Goal: Task Accomplishment & Management: Manage account settings

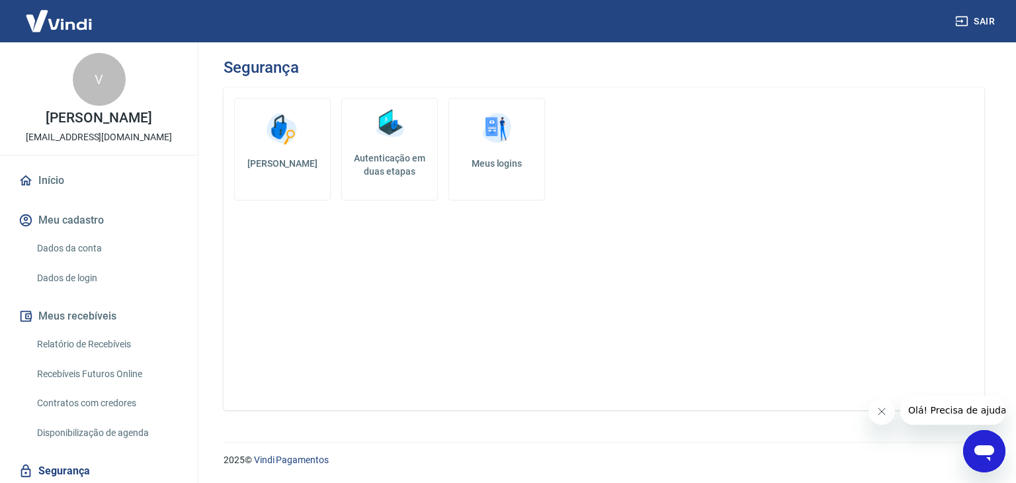
click at [383, 147] on link "Autenticação em duas etapas" at bounding box center [389, 149] width 97 height 103
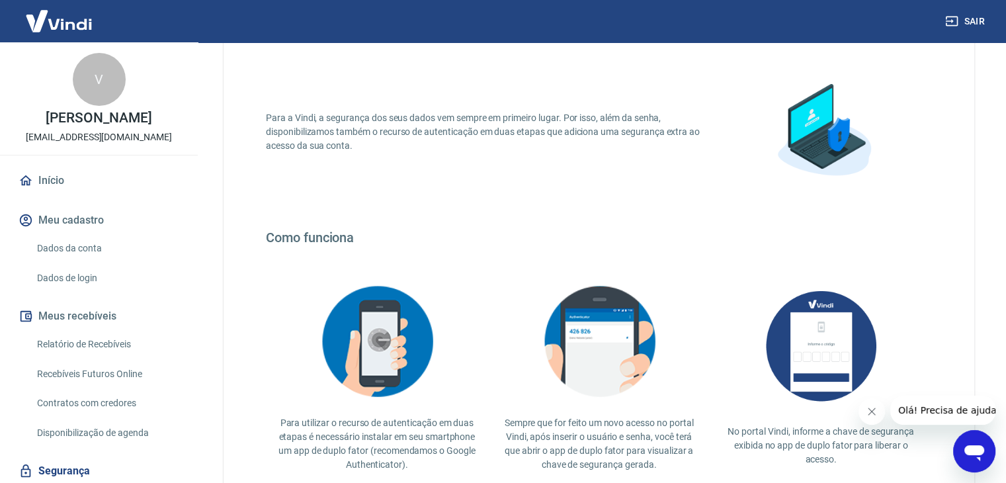
scroll to position [198, 0]
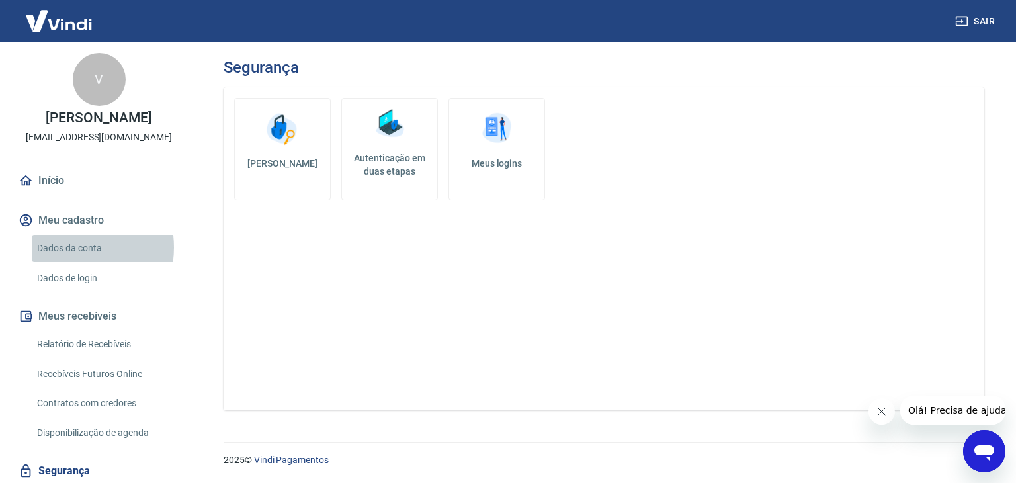
click at [66, 247] on link "Dados da conta" at bounding box center [107, 248] width 150 height 27
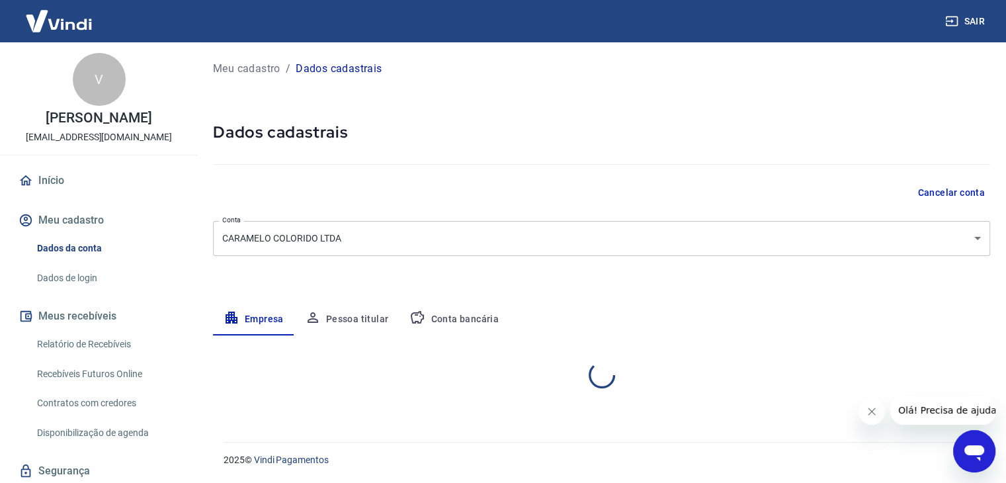
select select "SP"
select select "business"
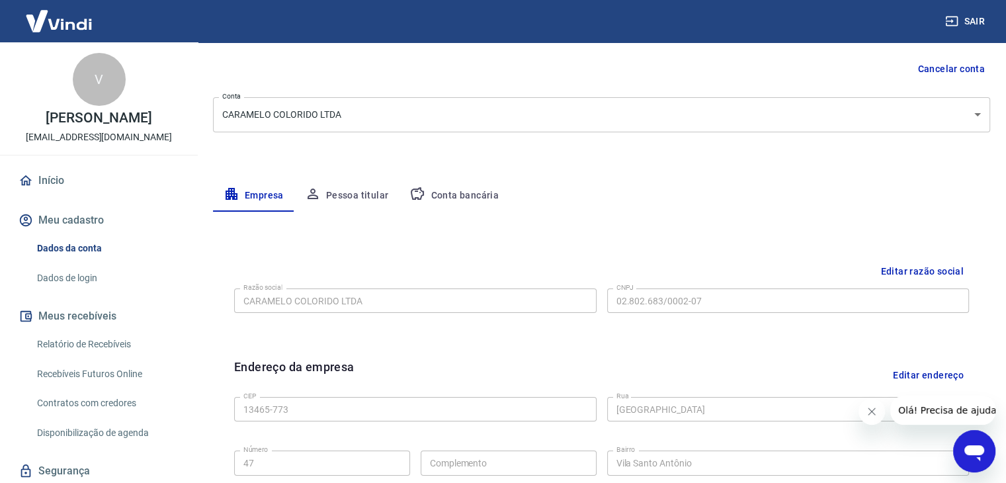
scroll to position [132, 0]
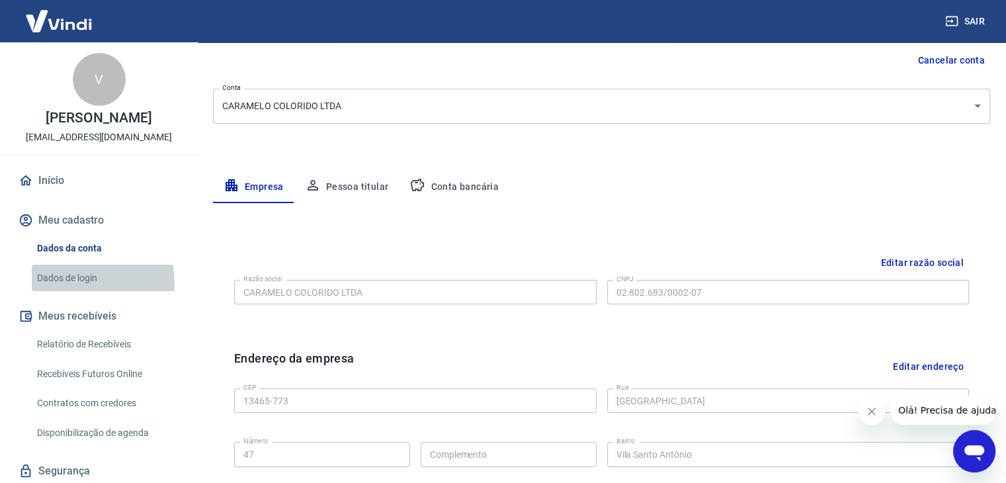
click at [79, 283] on link "Dados de login" at bounding box center [107, 278] width 150 height 27
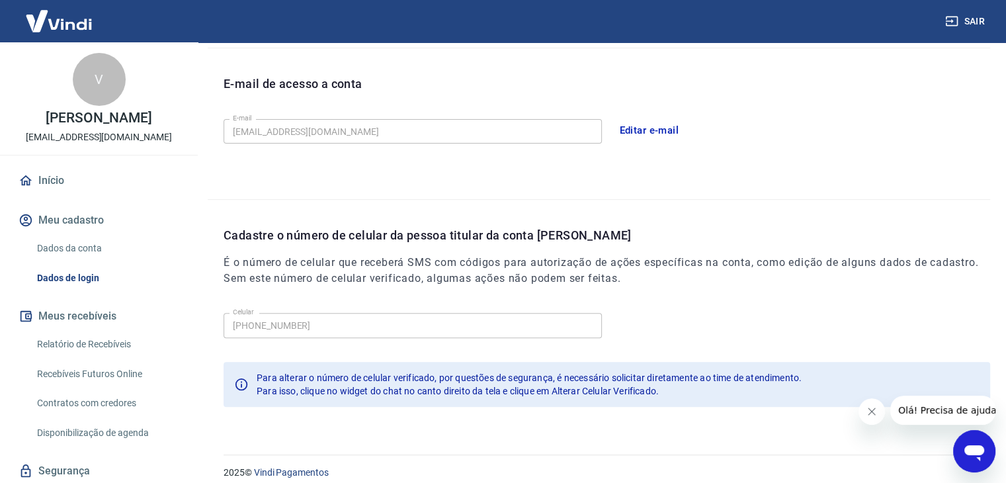
scroll to position [364, 0]
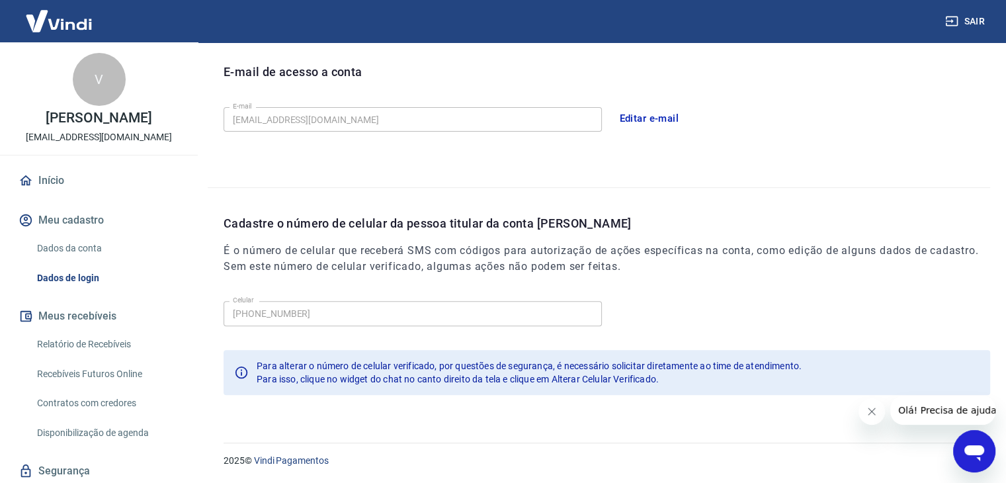
click at [978, 452] on icon "Abrir janela de mensagens" at bounding box center [975, 453] width 20 height 16
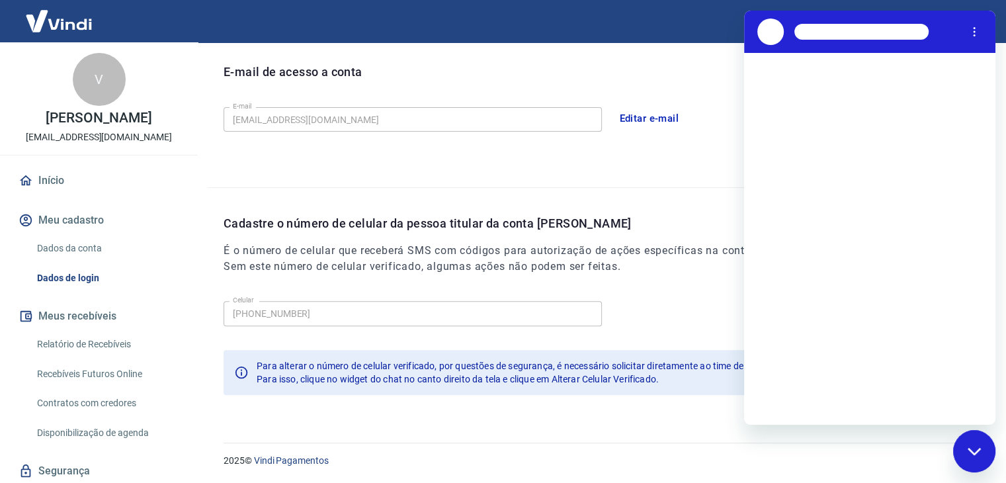
scroll to position [0, 0]
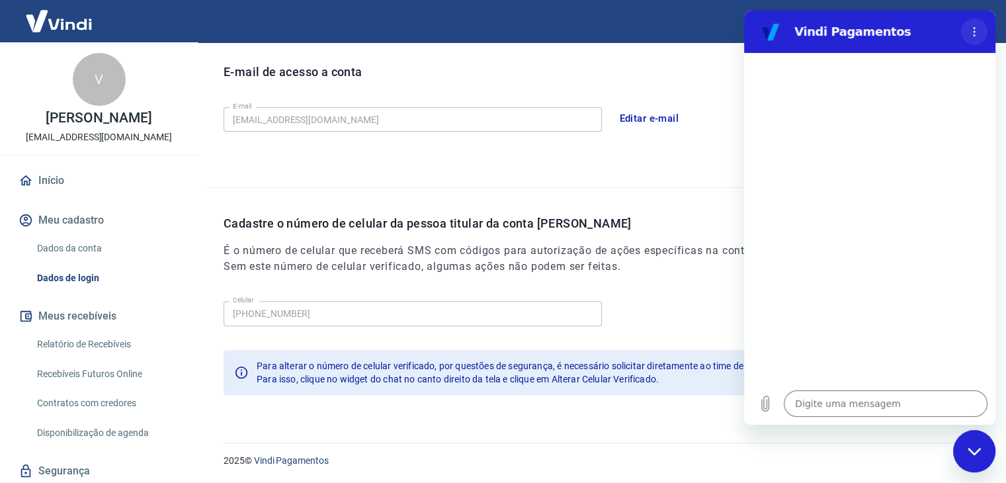
click at [978, 26] on icon "Menu de opções" at bounding box center [974, 31] width 11 height 11
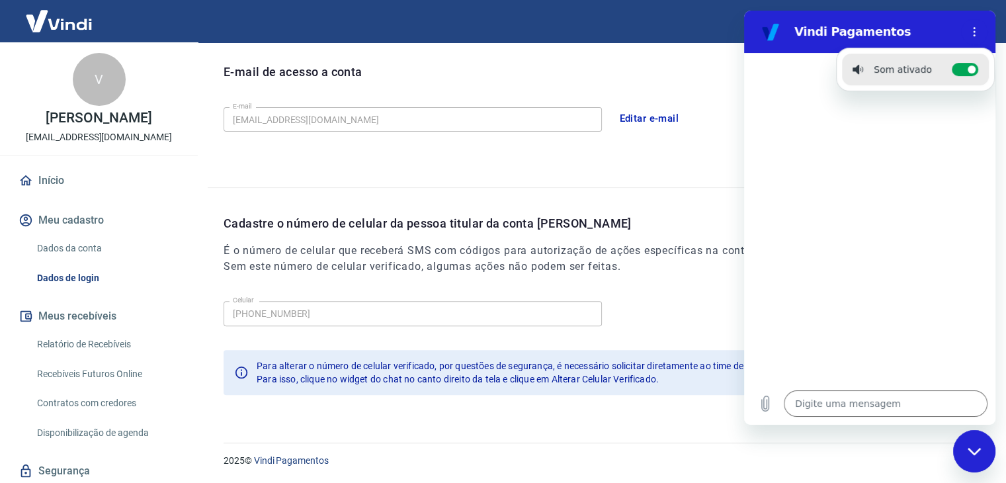
click at [911, 225] on div at bounding box center [869, 217] width 251 height 329
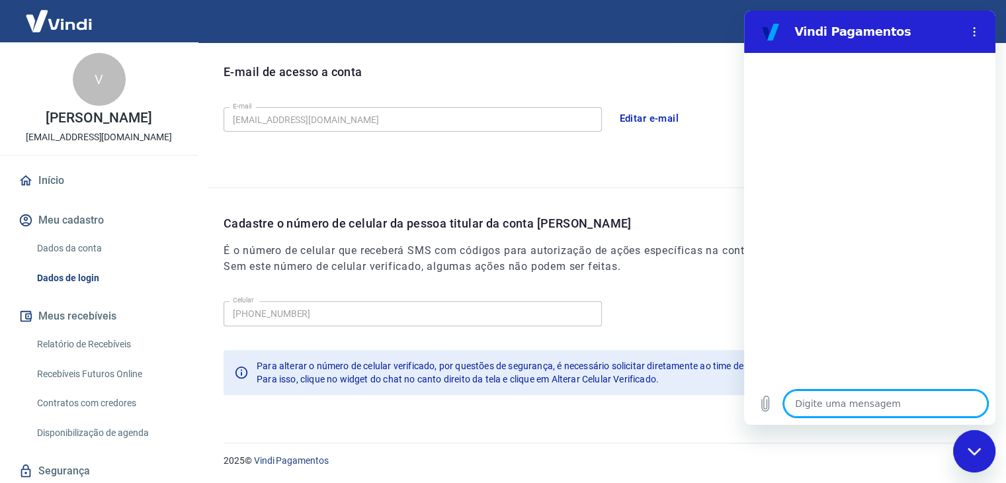
click at [821, 400] on textarea at bounding box center [886, 403] width 204 height 26
type textarea "A"
type textarea "x"
type textarea "Al"
type textarea "x"
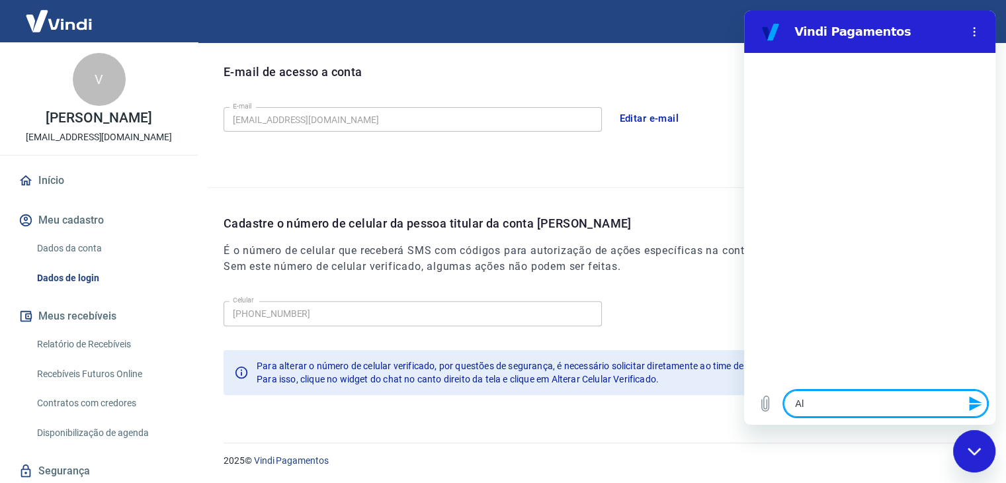
type textarea "Alt"
type textarea "x"
type textarea "Alte"
type textarea "x"
type textarea "Alter"
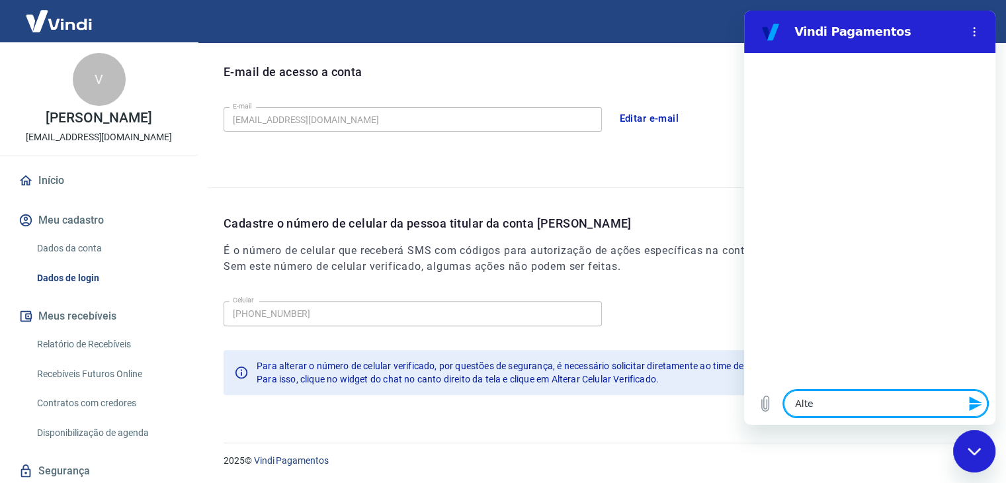
type textarea "x"
type textarea "Altera"
type textarea "x"
type textarea "Alterar"
type textarea "x"
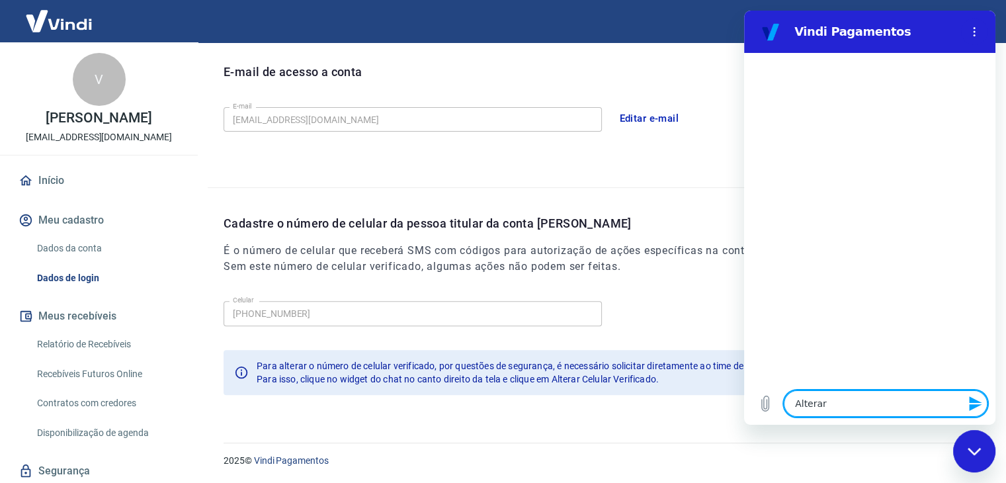
type textarea "Alterar"
type textarea "x"
type textarea "Alterar c"
type textarea "x"
type textarea "Alterar ce"
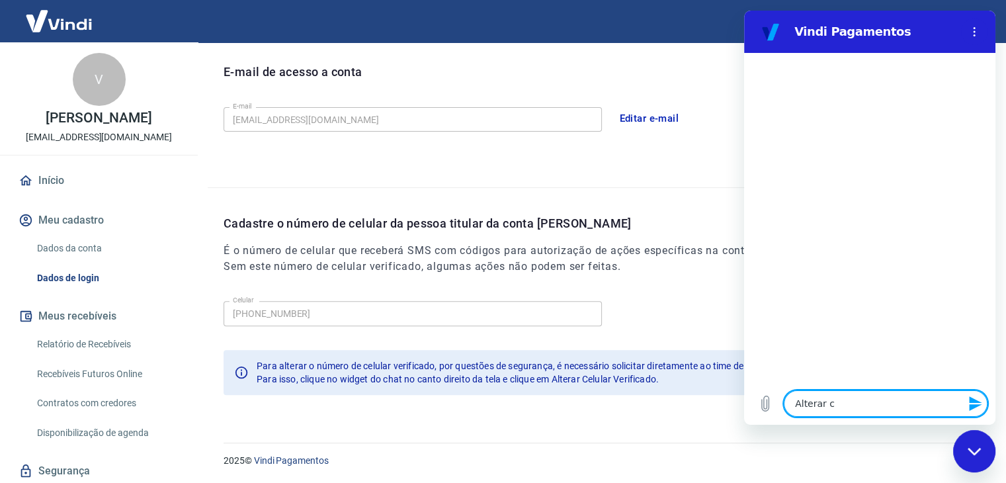
type textarea "x"
type textarea "Alterar cel"
type textarea "x"
type textarea "Alterar celu"
type textarea "x"
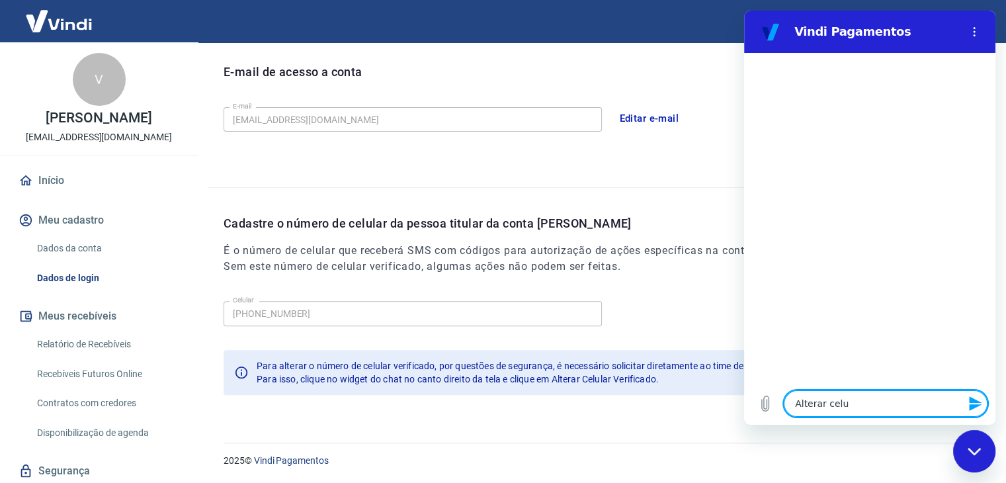
type textarea "Alterar celul"
type textarea "x"
type textarea "Alterar celula"
type textarea "x"
type textarea "Alterar celular"
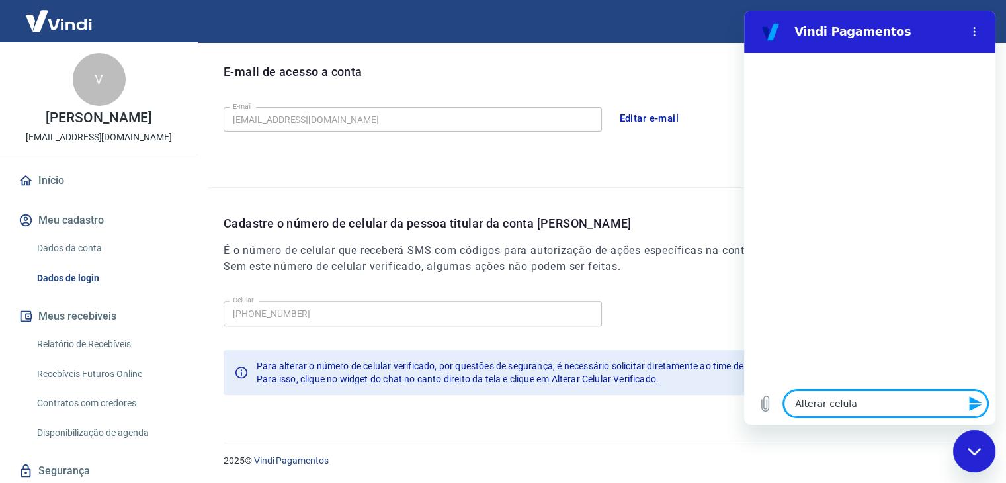
type textarea "x"
type textarea "Alterar celular"
type textarea "x"
type textarea "Alterar celular v"
type textarea "x"
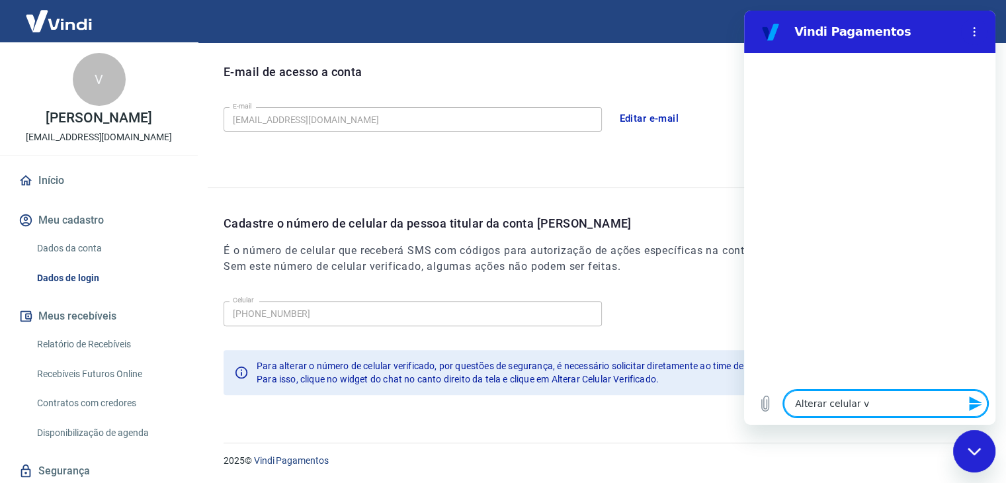
type textarea "Alterar celular ve"
type textarea "x"
type textarea "Alterar celular ver"
type textarea "x"
type textarea "Alterar celular veri"
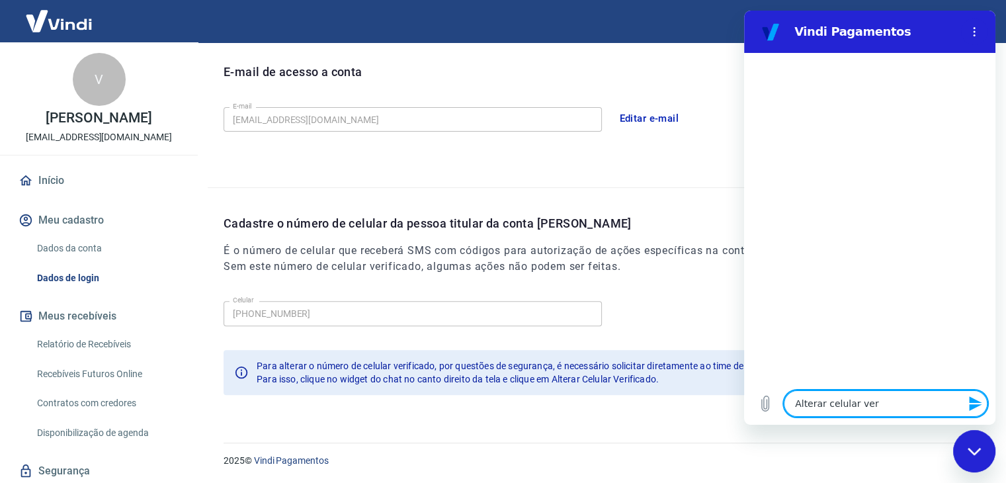
type textarea "x"
type textarea "Alterar celular verif"
type textarea "x"
type textarea "Alterar celular verifi"
type textarea "x"
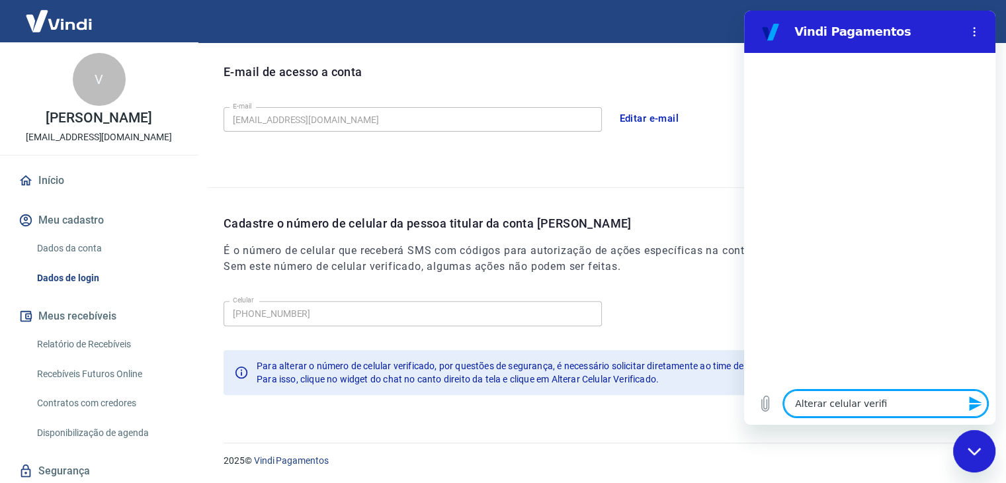
type textarea "Alterar celular verific"
type textarea "x"
type textarea "Alterar celular verifica"
type textarea "x"
type textarea "Alterar celular verificad"
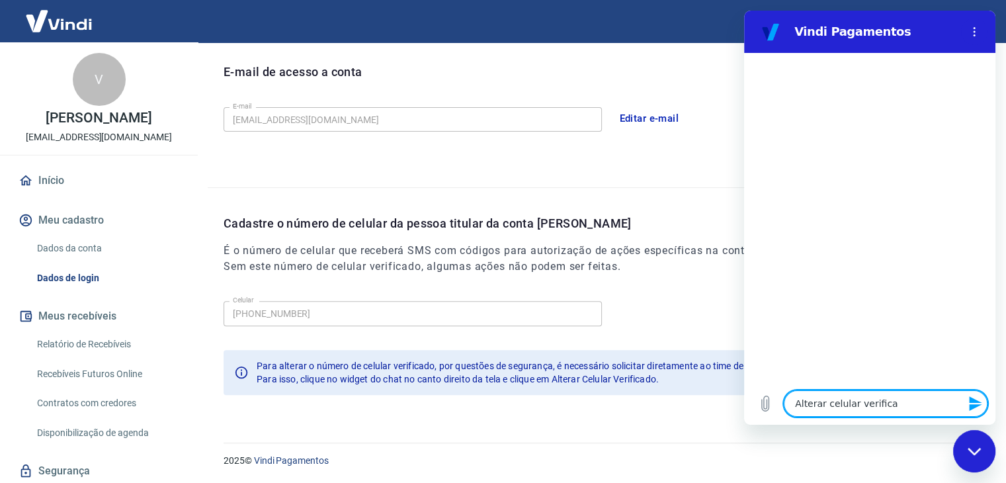
type textarea "x"
type textarea "Alterar celular verificado"
type textarea "x"
type textarea "Alterar celular verificado"
type textarea "x"
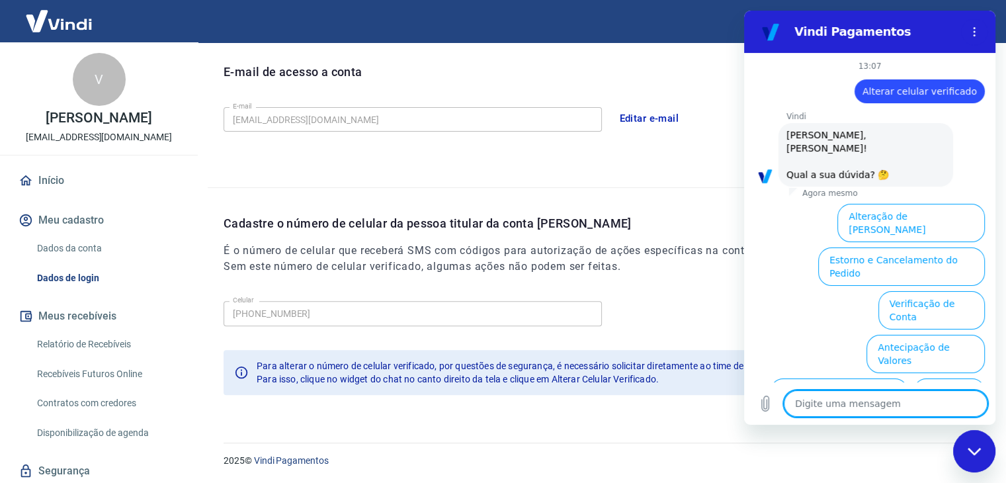
scroll to position [91, 0]
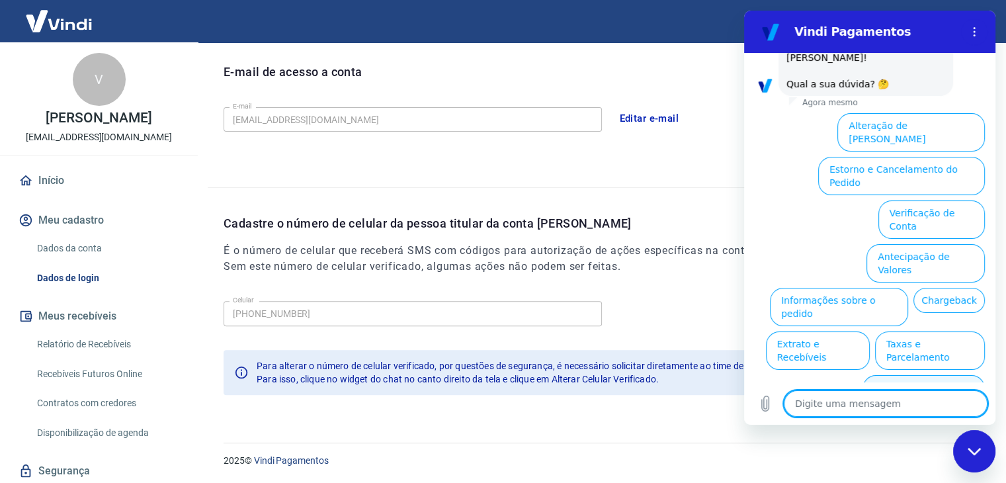
click at [929, 375] on button "Alterar celular verificado" at bounding box center [924, 394] width 122 height 38
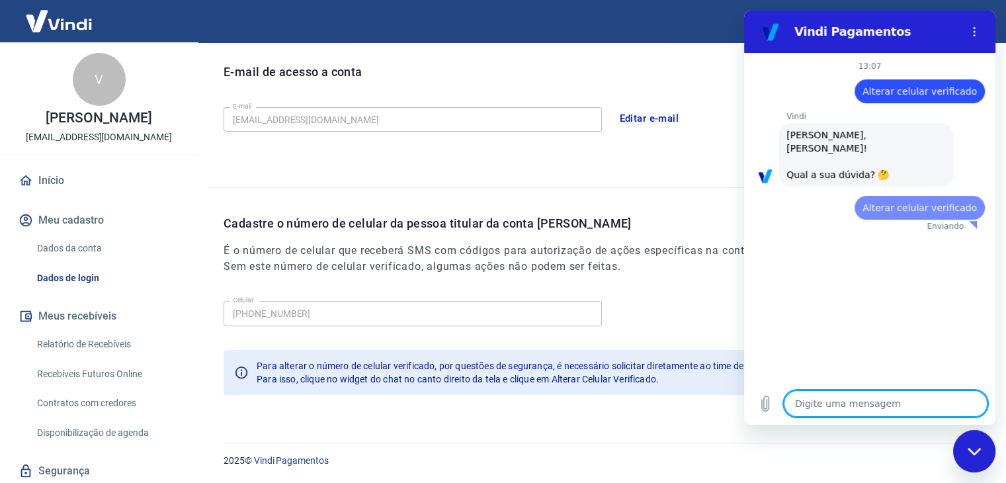
scroll to position [0, 0]
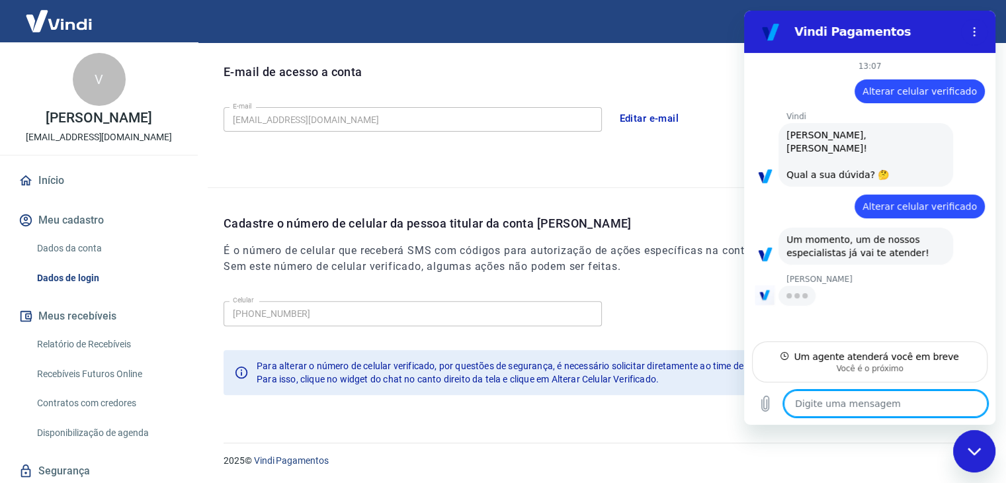
type textarea "x"
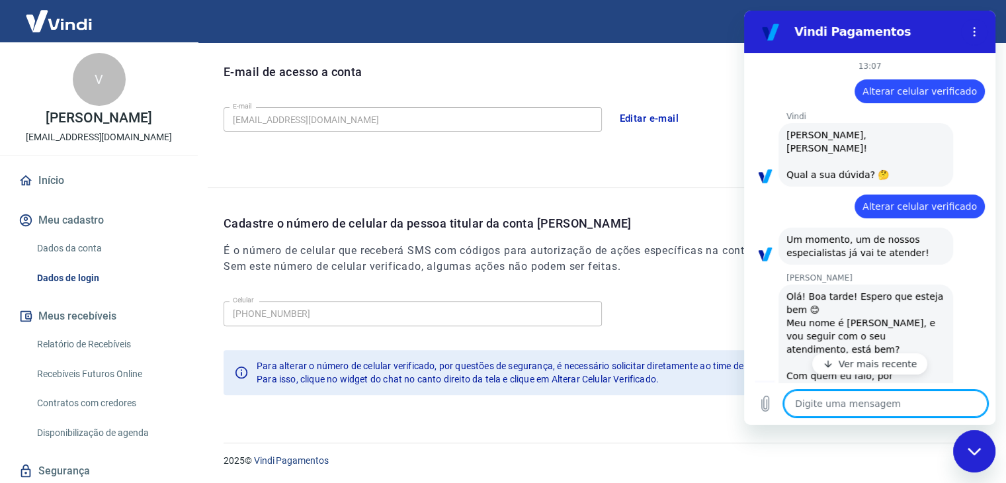
type textarea "O"
type textarea "x"
type textarea "Oi"
type textarea "x"
type textarea "Oii"
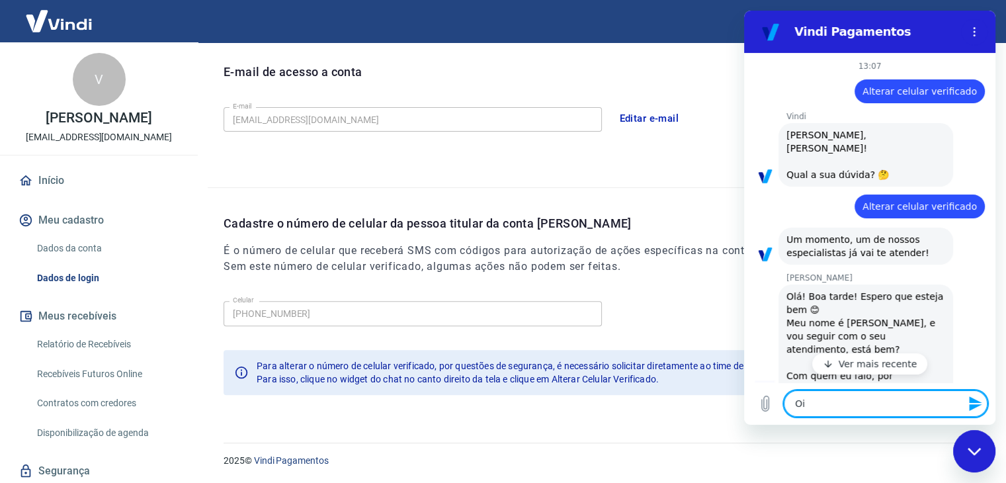
type textarea "x"
type textarea "Oii"
type textarea "x"
type textarea "Oii c"
type textarea "x"
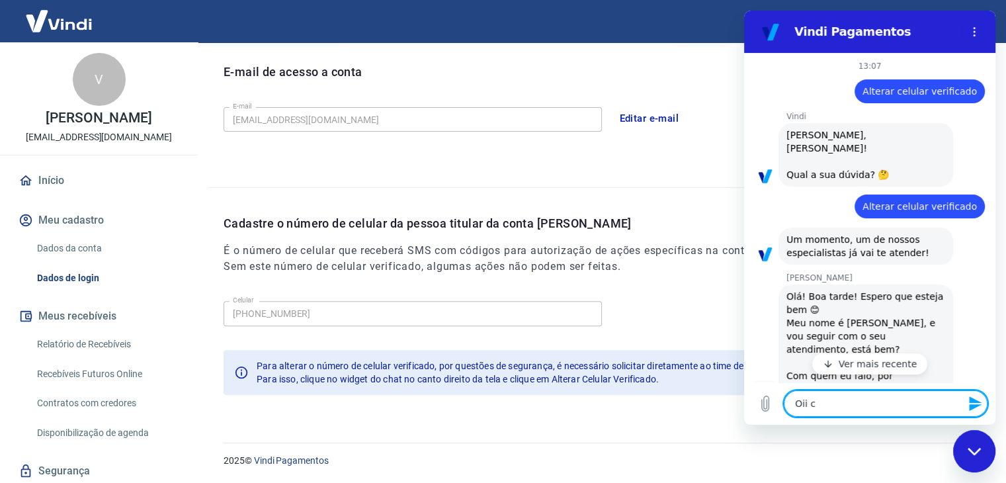
type textarea "Oii co"
type textarea "x"
type textarea "Oii com"
type textarea "x"
type textarea "Oii com"
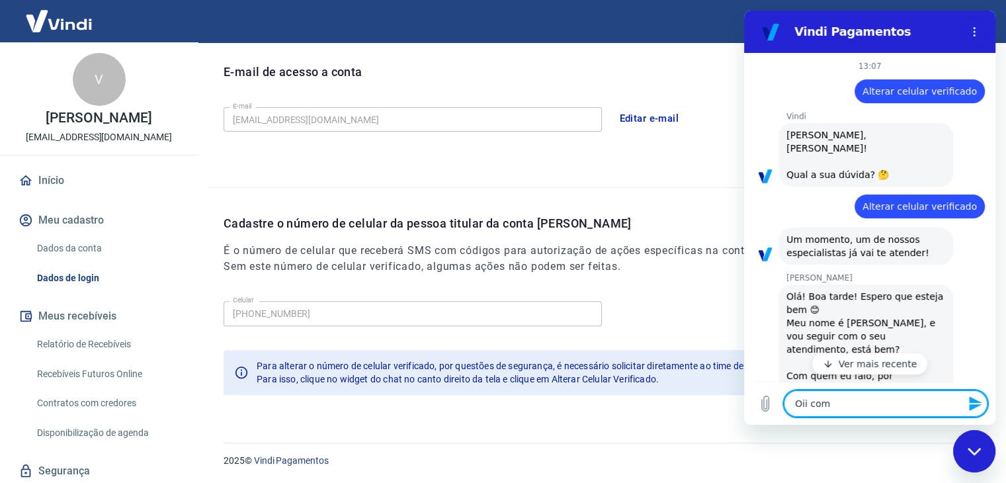
type textarea "x"
type textarea "Oii com a"
type textarea "x"
type textarea "Oii com a"
type textarea "x"
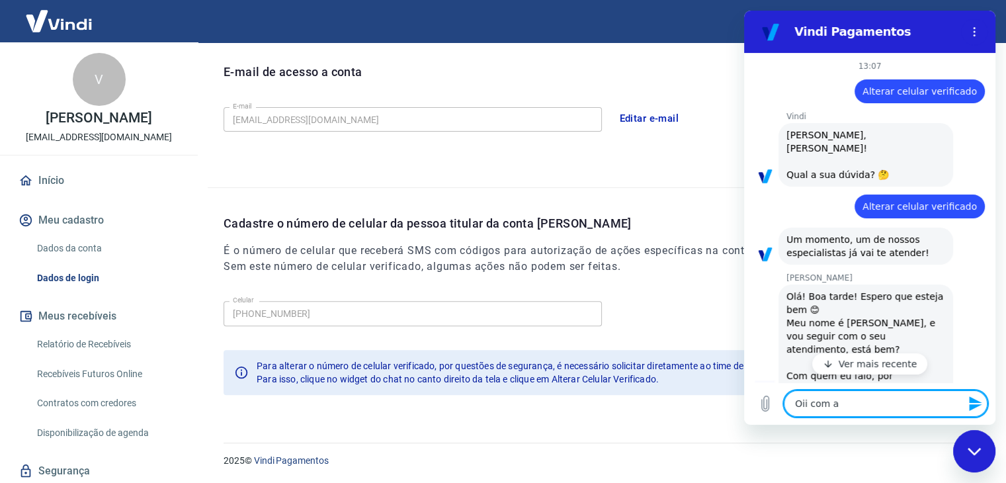
type textarea "Oii com a f"
type textarea "x"
type textarea "Oii com a [DEMOGRAPHIC_DATA]"
type textarea "x"
type textarea "Oii com a fer"
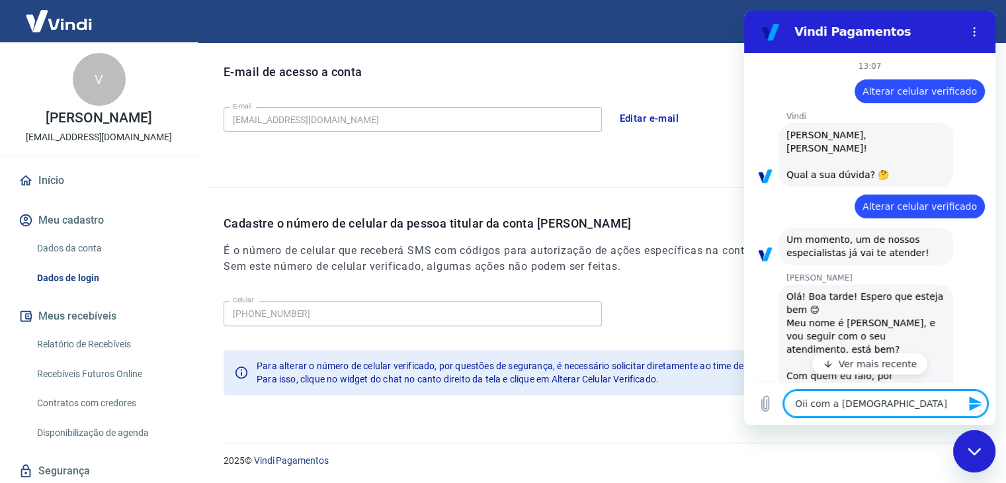
type textarea "x"
type textarea "Oii com a ferna"
type textarea "x"
type textarea "Oii com a fernan"
type textarea "x"
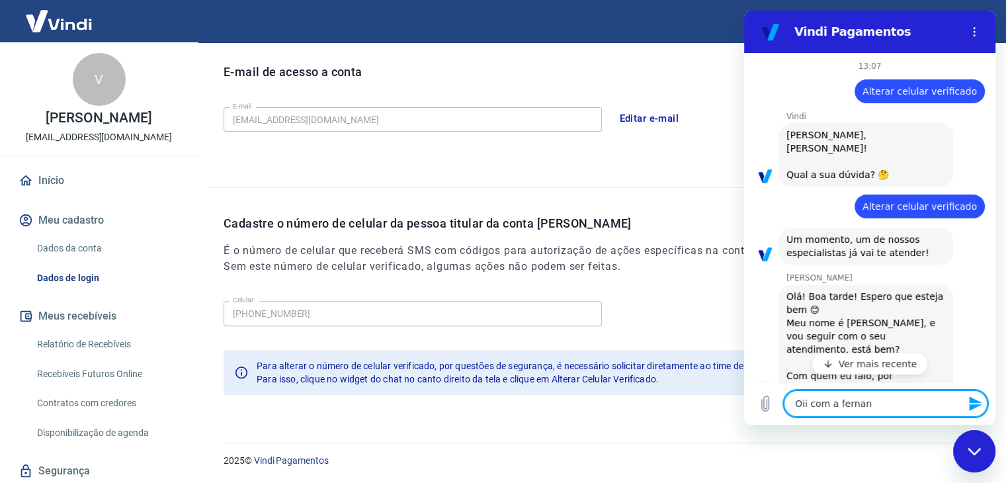
type textarea "Oii com a [PERSON_NAME]"
type textarea "x"
type textarea "Oii com a [PERSON_NAME]"
type textarea "x"
type textarea "Oii com a [PERSON_NAME]"
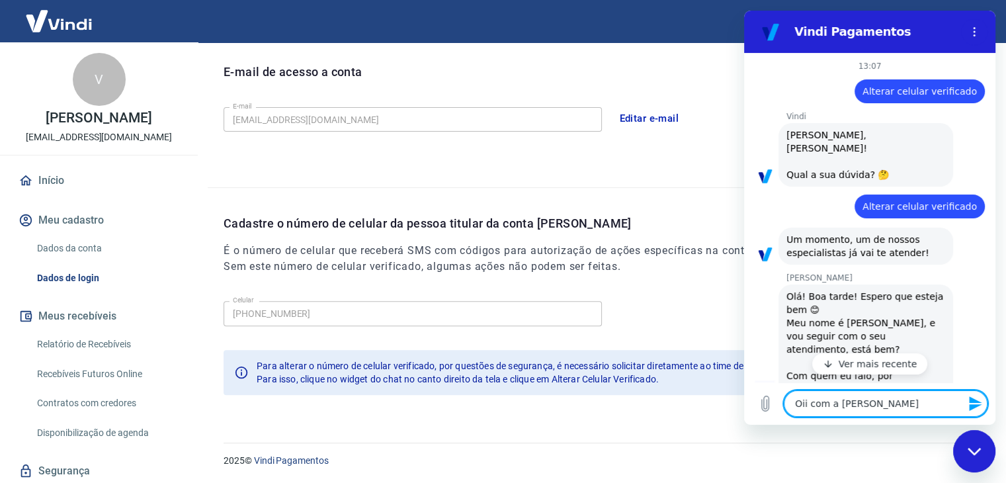
type textarea "x"
type textarea "Oii com a ernanda"
type textarea "x"
type textarea "Oii com a [PERSON_NAME]"
type textarea "x"
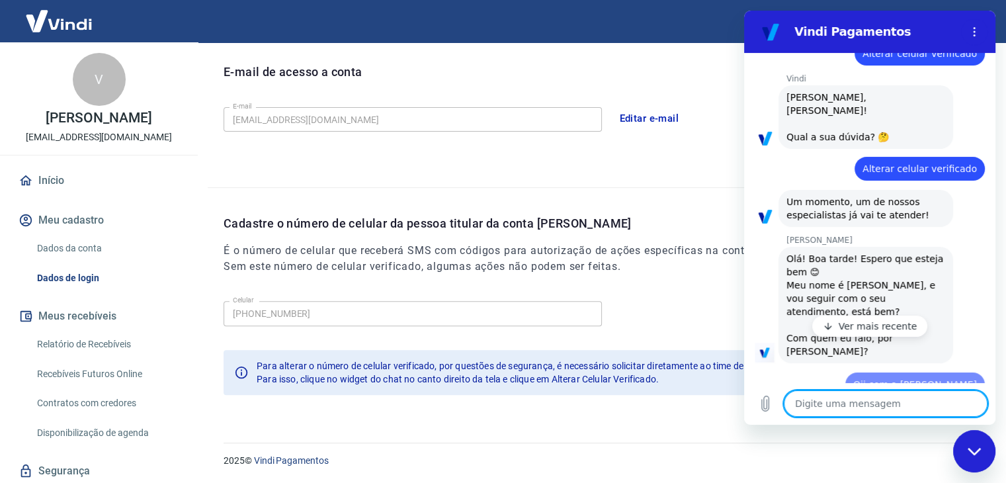
type textarea "x"
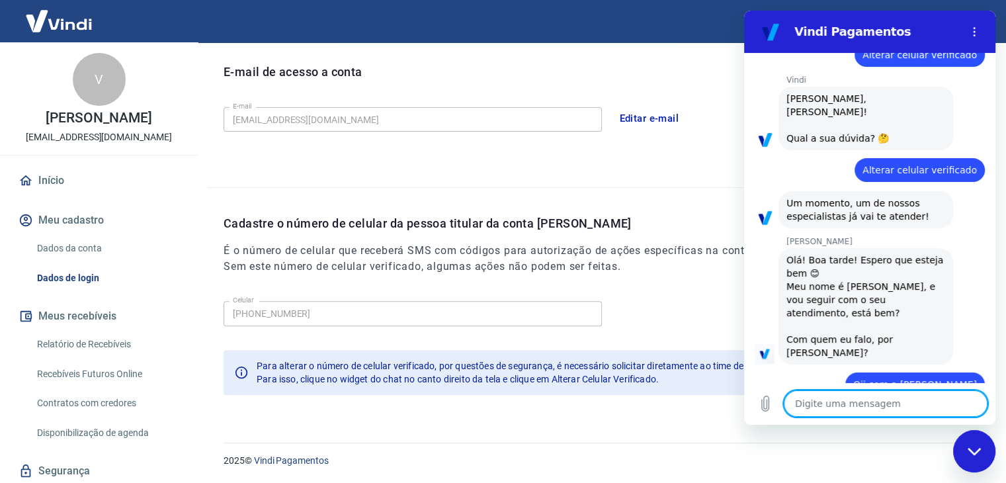
scroll to position [39, 0]
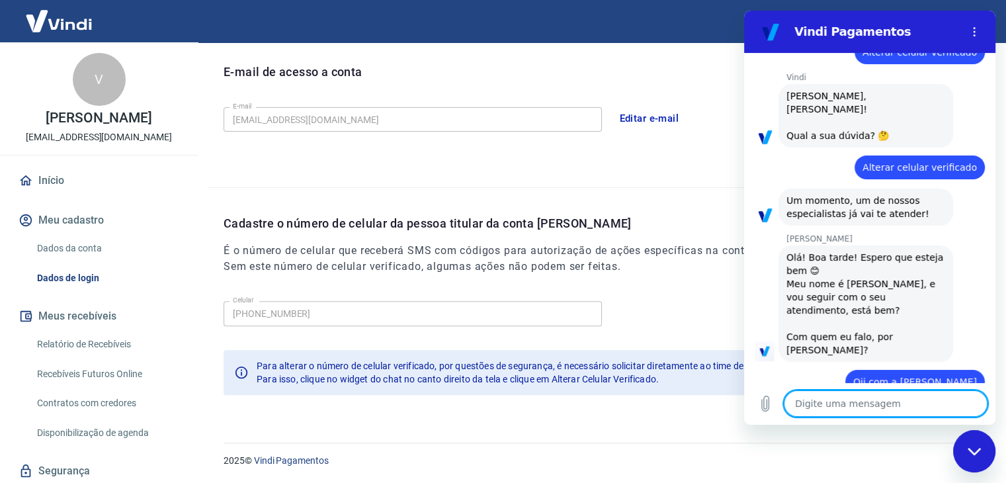
type textarea "P"
type textarea "x"
type textarea "Pr"
type textarea "x"
type textarea "Pre"
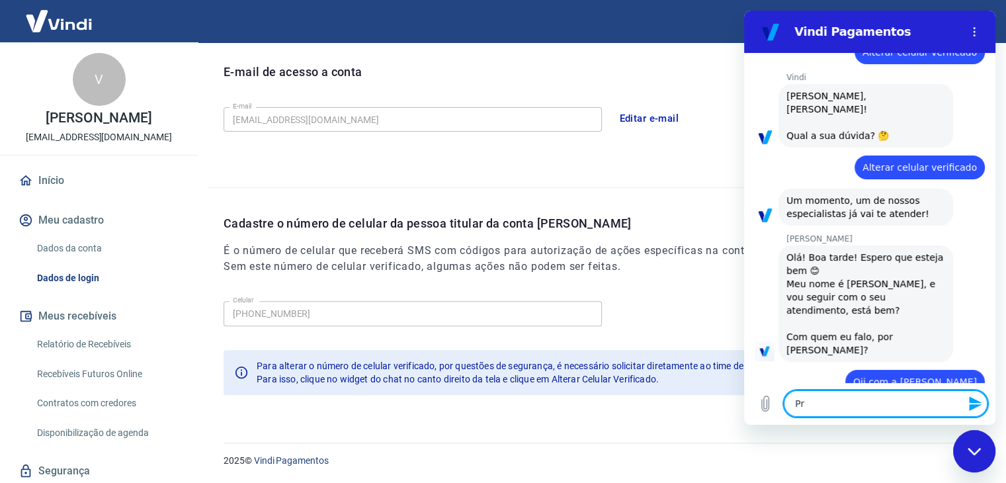
type textarea "x"
type textarea "Prec"
type textarea "x"
type textarea "Preci"
type textarea "x"
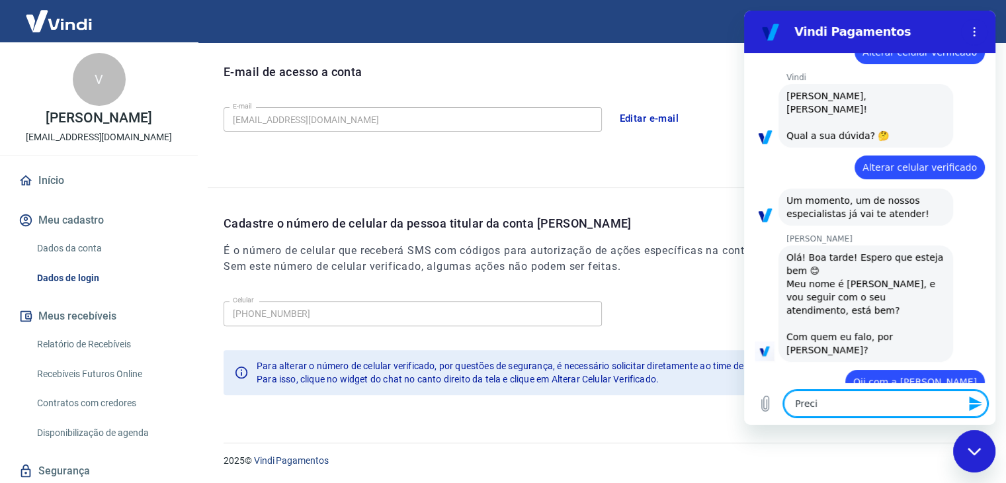
type textarea "Precis"
type textarea "x"
type textarea "Preciso"
type textarea "x"
type textarea "Preciso"
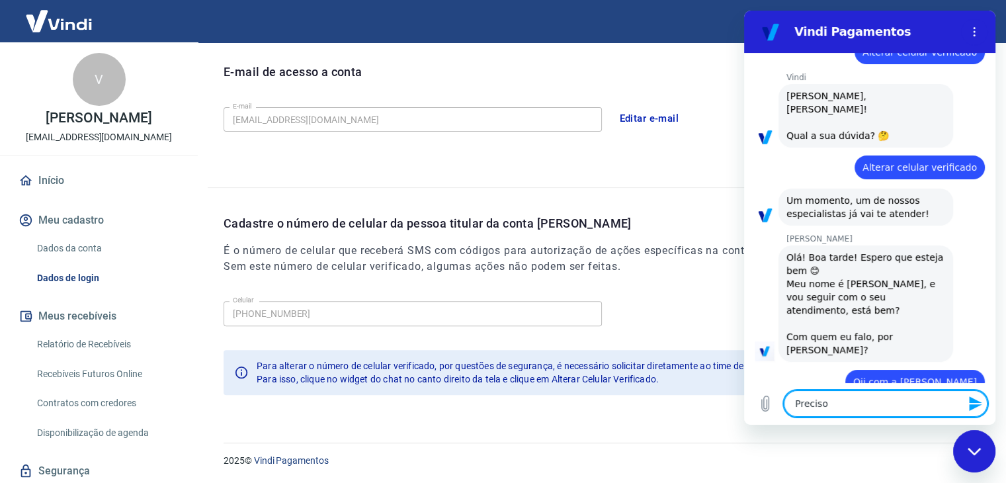
type textarea "x"
type textarea "Preciso t"
type textarea "x"
type textarea "Preciso tr"
type textarea "x"
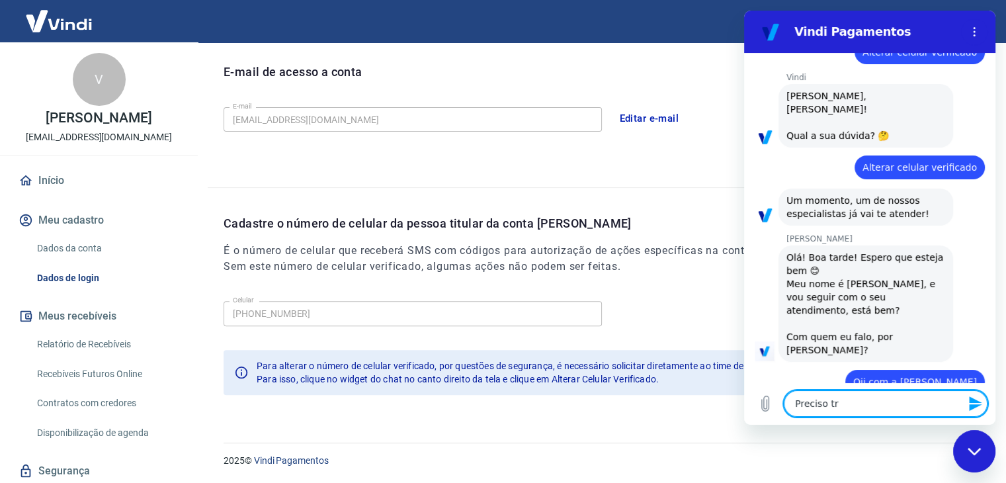
type textarea "Preciso tro"
type textarea "x"
type textarea "Preciso troc"
type textarea "x"
type textarea "Preciso troca"
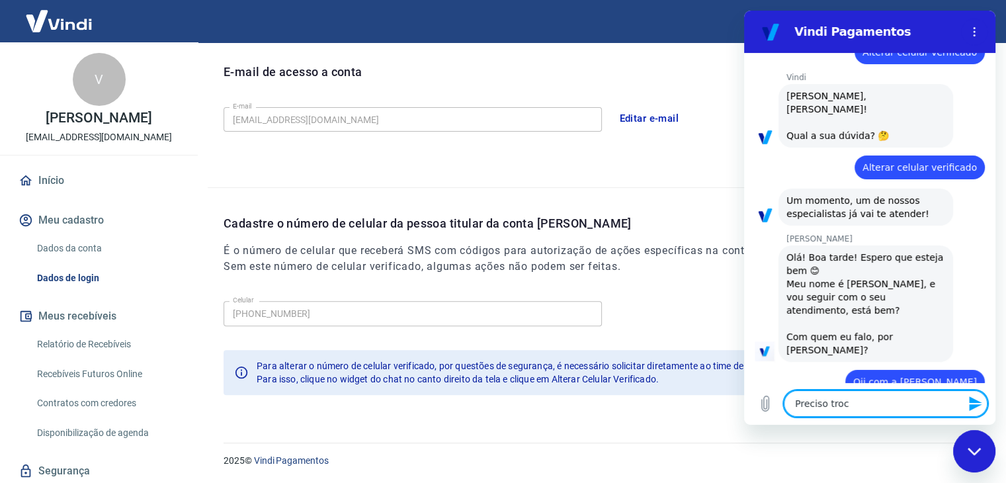
type textarea "x"
type textarea "Preciso trocar"
type textarea "x"
type textarea "Preciso trocar"
type textarea "x"
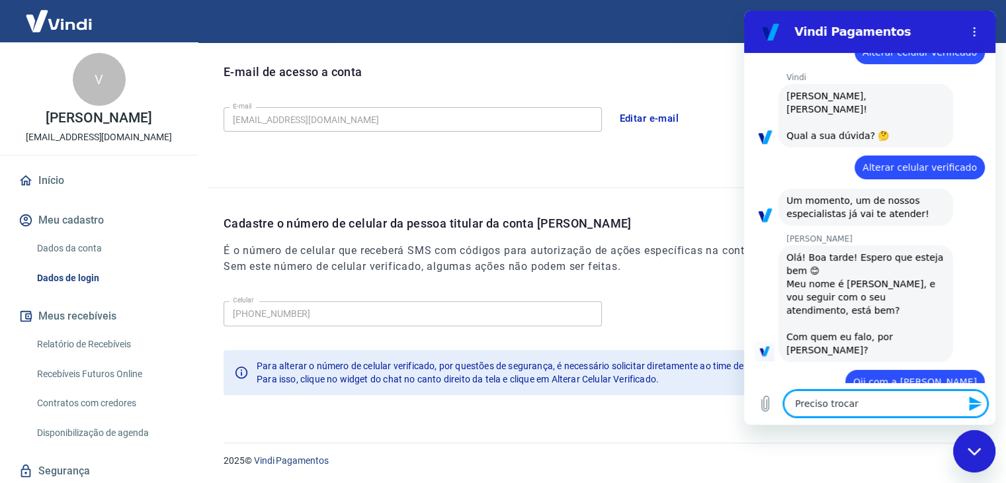
type textarea "Preciso trocar o"
type textarea "x"
type textarea "Preciso trocar o"
type textarea "x"
type textarea "Preciso trocar o c"
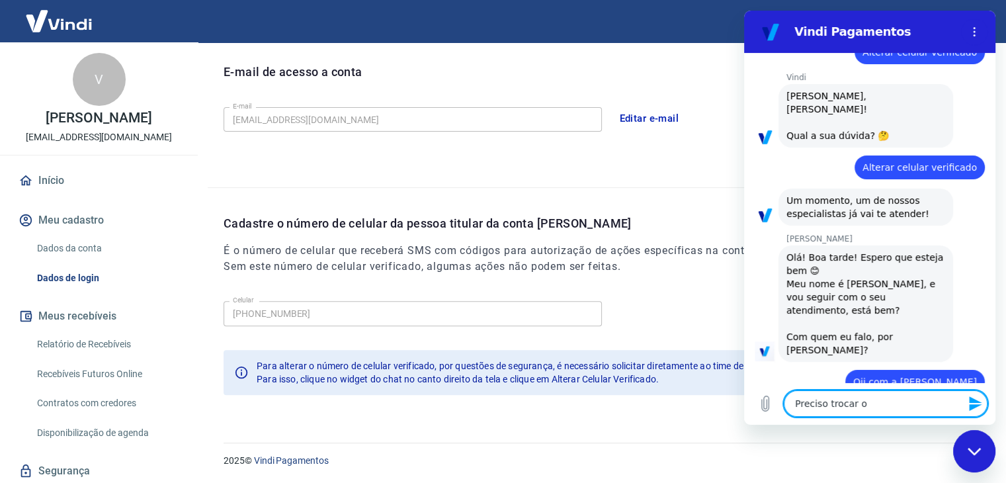
type textarea "x"
type textarea "Preciso trocar o ce"
type textarea "x"
type textarea "Preciso trocar o cel"
type textarea "x"
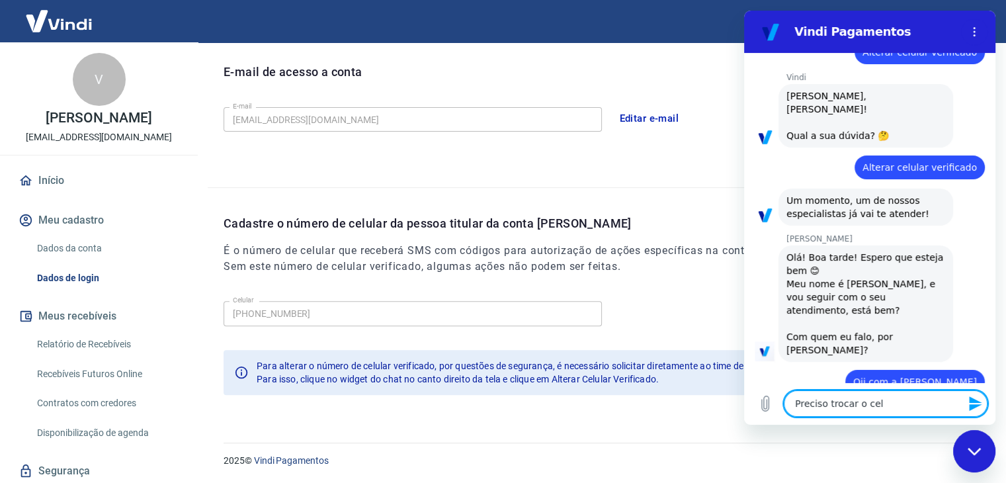
type textarea "Preciso trocar o celu"
type textarea "x"
type textarea "Preciso trocar o celul"
type textarea "x"
type textarea "Preciso trocar o celula"
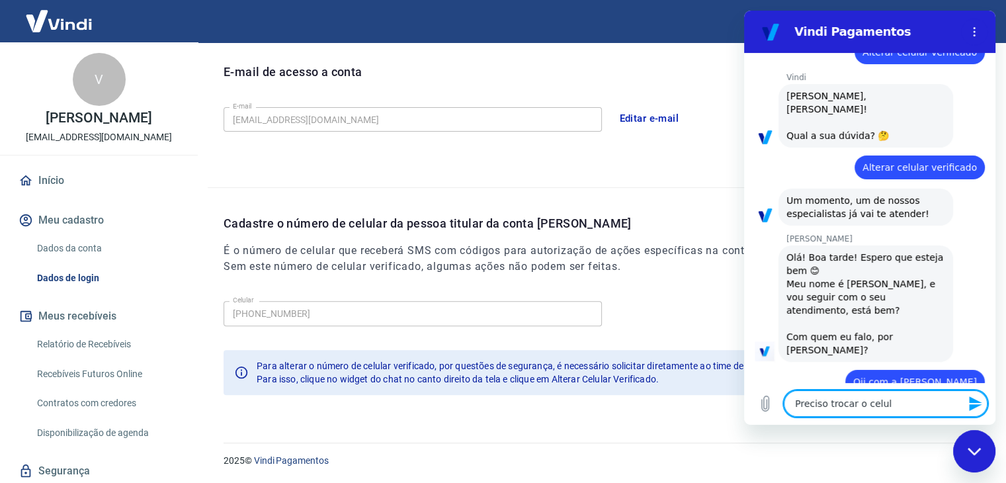
type textarea "x"
type textarea "Preciso trocar o celular"
type textarea "x"
type textarea "Preciso trocar o celular"
type textarea "x"
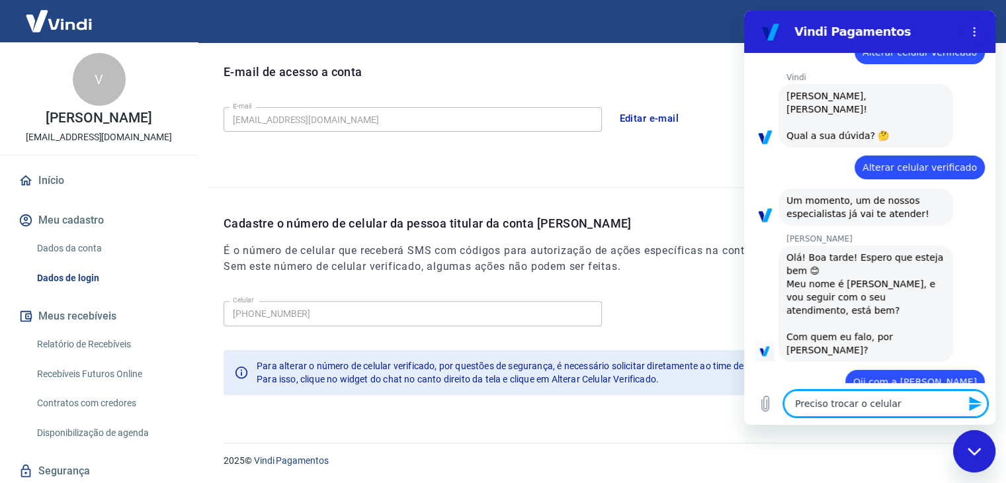
type textarea "Preciso trocar o celular v"
type textarea "x"
type textarea "Preciso trocar o celular ve"
type textarea "x"
type textarea "Preciso trocar o celular ver"
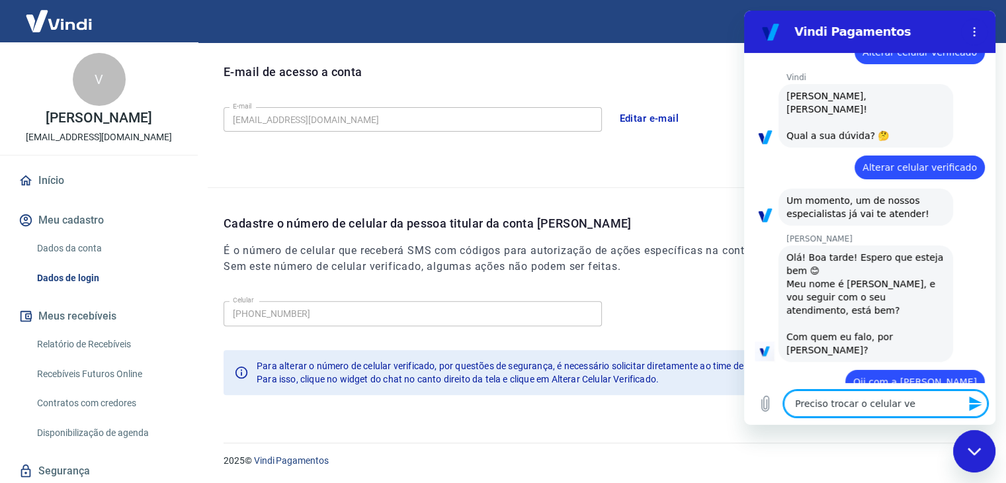
type textarea "x"
type textarea "Preciso trocar o celular veri"
type textarea "x"
type textarea "Preciso trocar o celular verid"
type textarea "x"
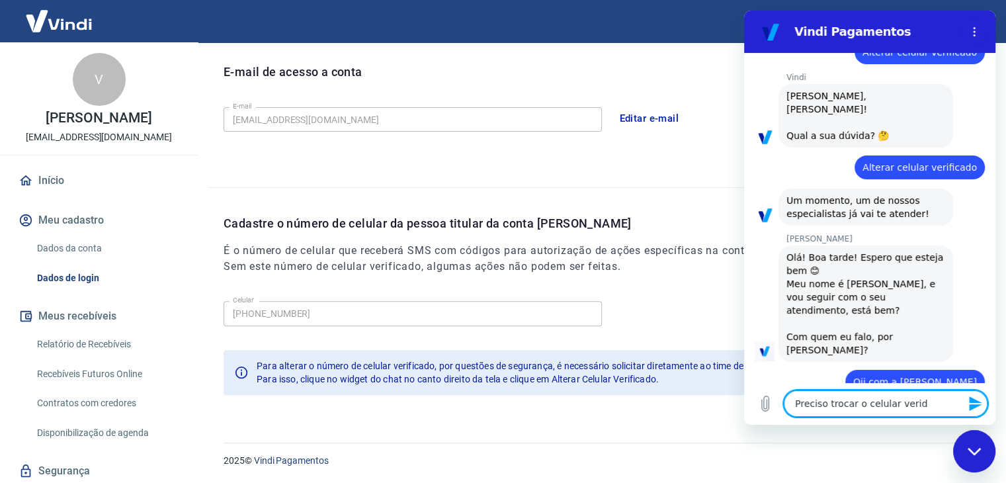
type textarea "Preciso trocar o celular veri"
type textarea "x"
type textarea "Preciso trocar o celular verif"
type textarea "x"
type textarea "Preciso trocar o celular verifi"
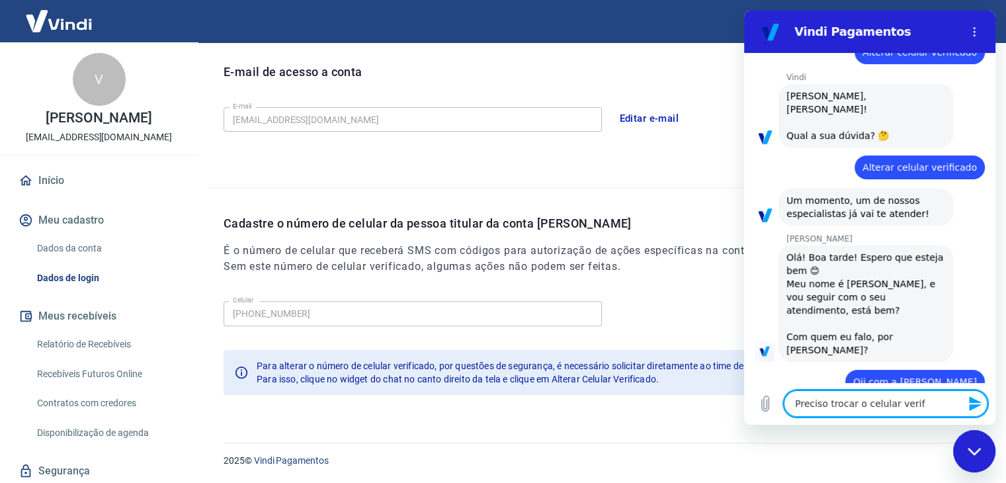
type textarea "x"
type textarea "Preciso trocar o celular verific"
type textarea "x"
type textarea "Preciso trocar o celular verifica"
type textarea "x"
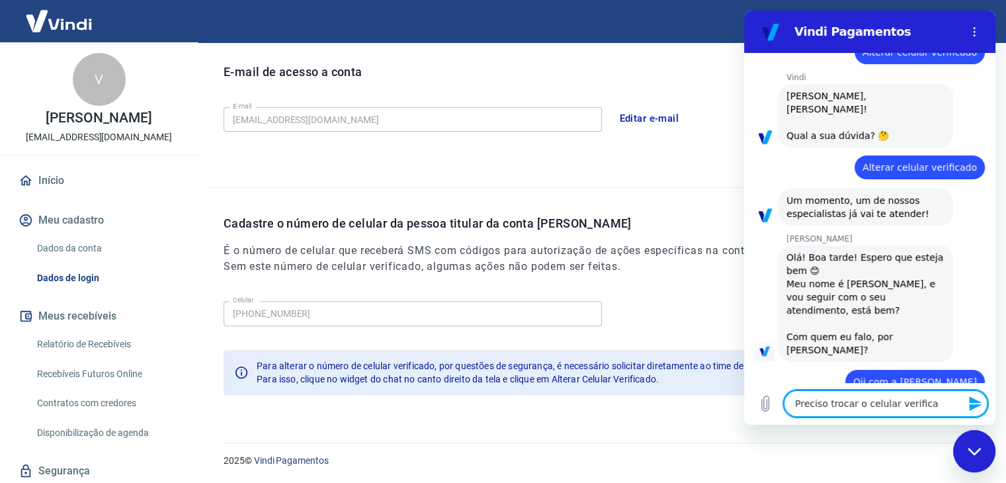
type textarea "Preciso trocar o celular verificad"
type textarea "x"
type textarea "Preciso trocar o celular verificado"
type textarea "x"
type textarea "Preciso trocar o celular verificado,"
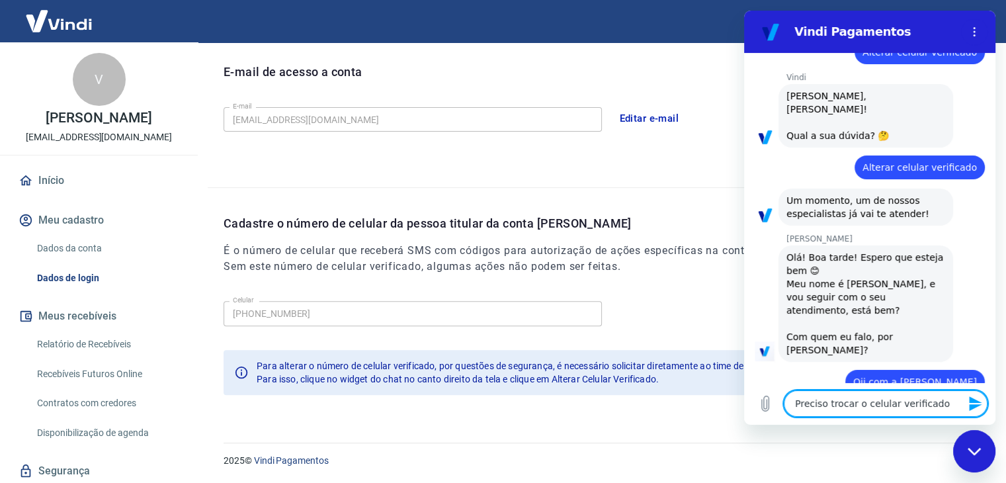
type textarea "x"
type textarea "Preciso trocar o celular verificado,"
type textarea "x"
type textarea "Preciso trocar o celular verificado, p"
type textarea "x"
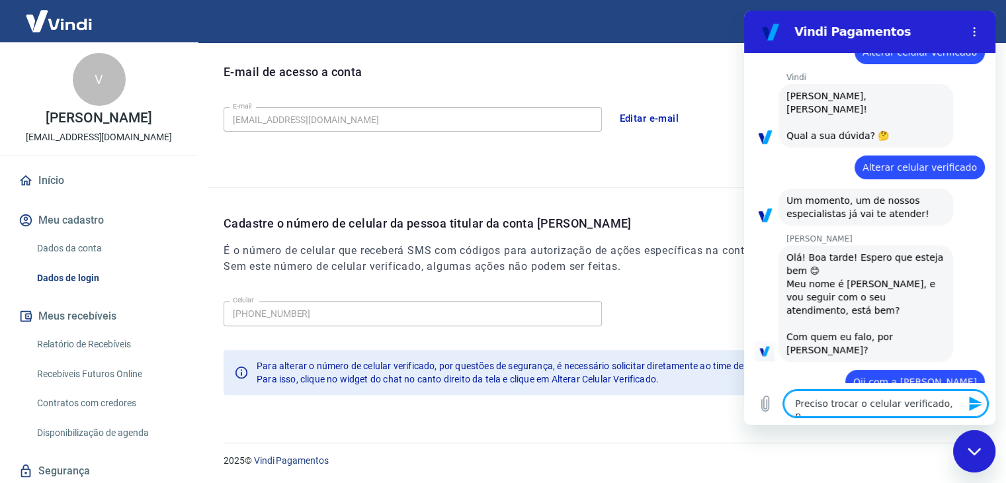
type textarea "Preciso trocar o celular verificado, po"
type textarea "x"
type textarea "Preciso trocar o celular verificado, poi"
type textarea "x"
type textarea "Preciso trocar o celular verificado, pois"
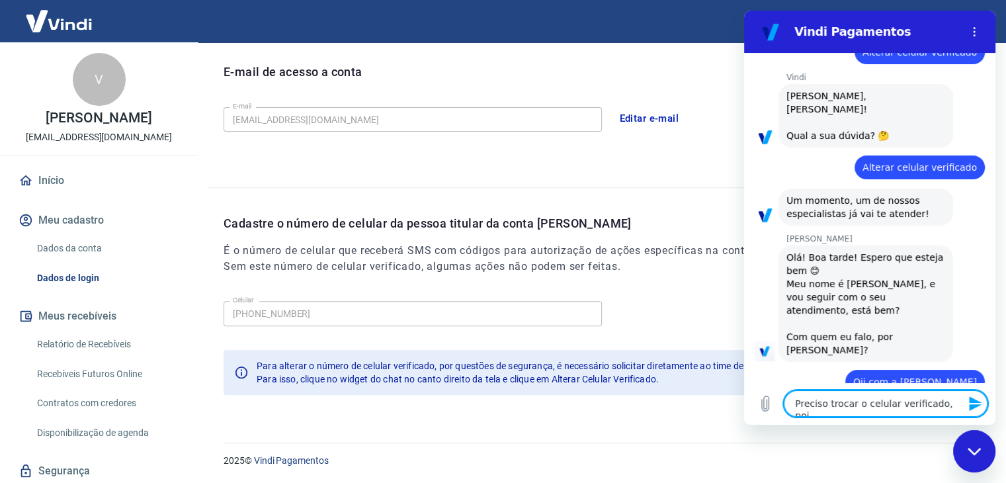
type textarea "x"
type textarea "Preciso trocar o celular verificado, pois"
type textarea "x"
type textarea "Preciso trocar o celular verificado, pois e"
type textarea "x"
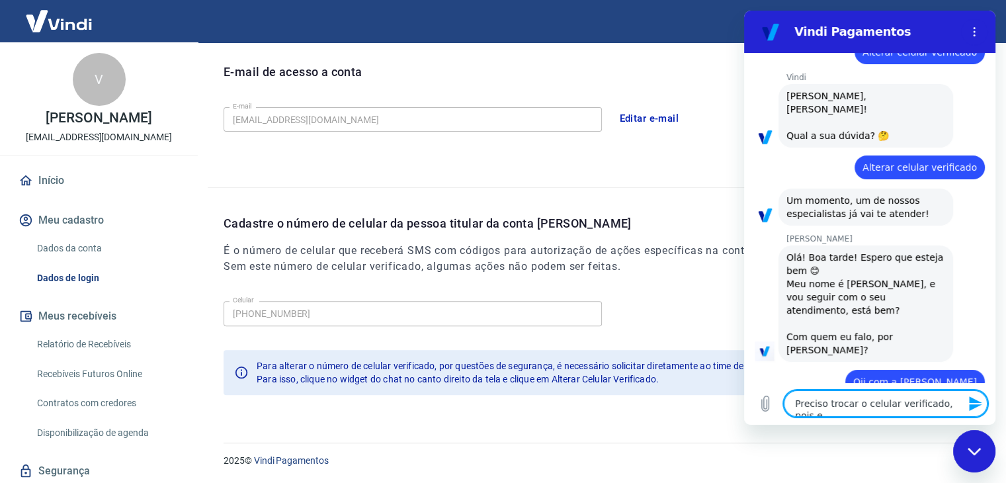
type textarea "Preciso trocar o celular verificado, pois es"
type textarea "x"
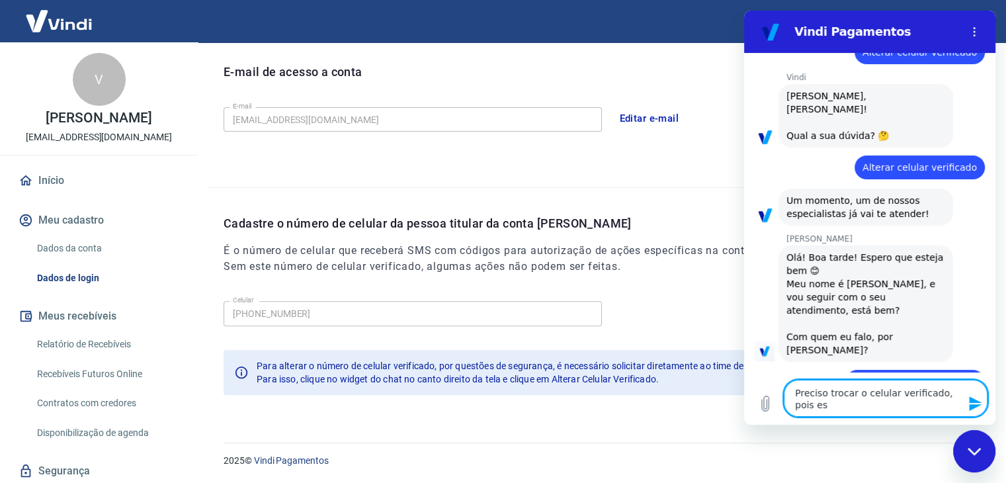
type textarea "Preciso trocar o celular verificado, pois est"
type textarea "x"
type textarea "Preciso trocar o celular verificado, pois está"
type textarea "x"
type textarea "Preciso trocar o celular verificado, pois está"
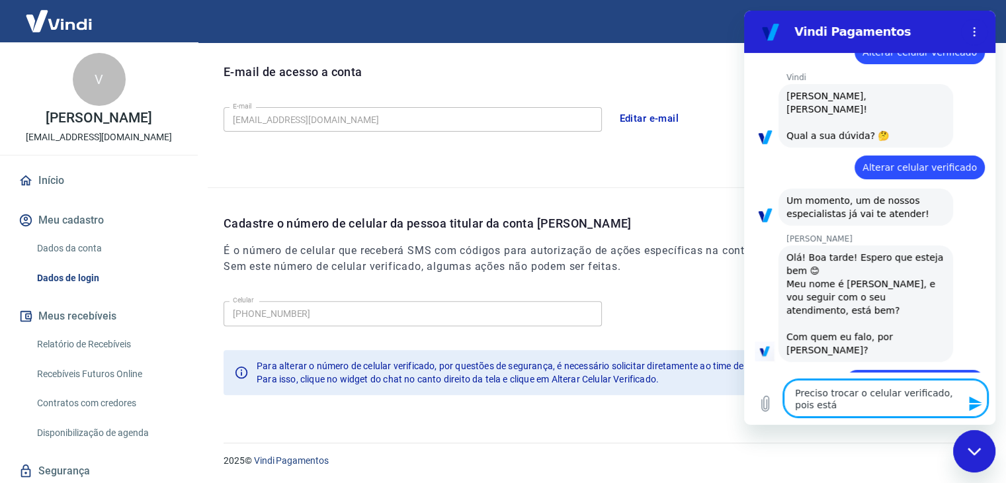
type textarea "x"
type textarea "Preciso trocar o celular verificado, pois está o"
type textarea "x"
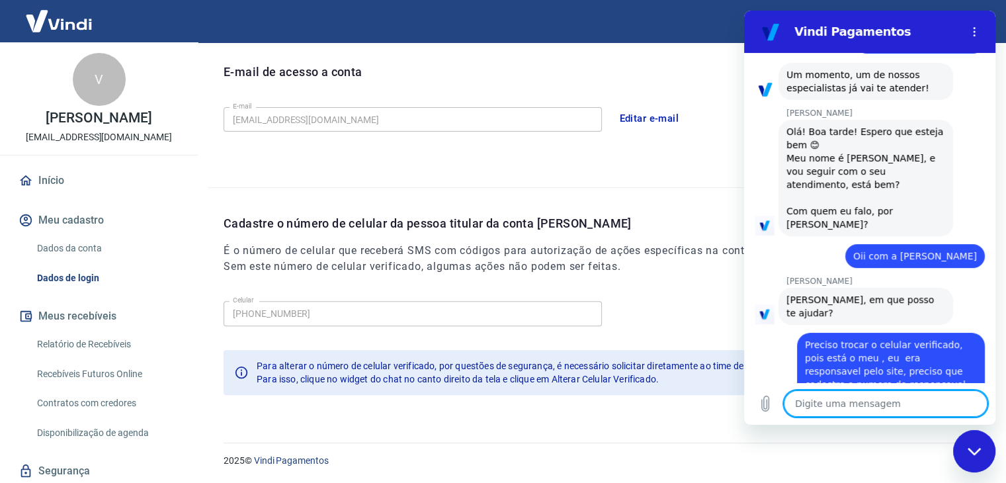
scroll to position [167, 0]
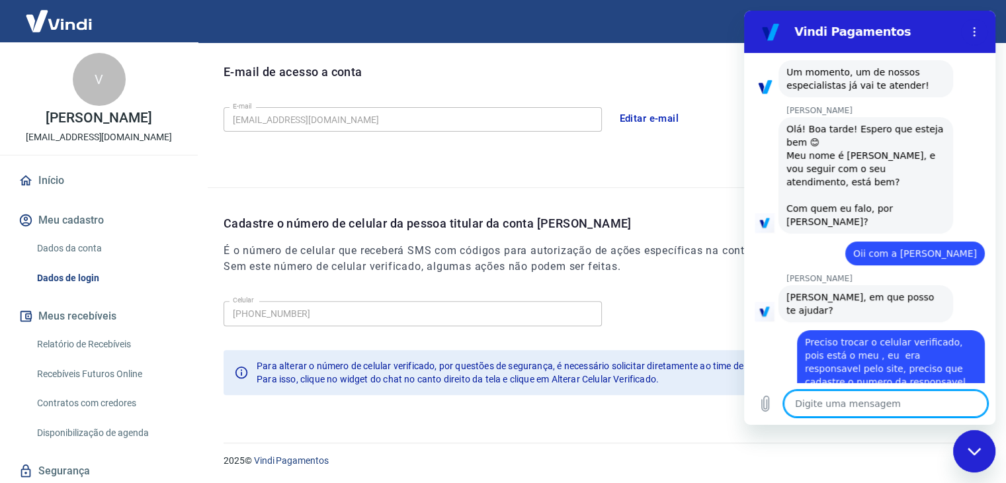
paste textarea "[PHONE_NUMBER]"
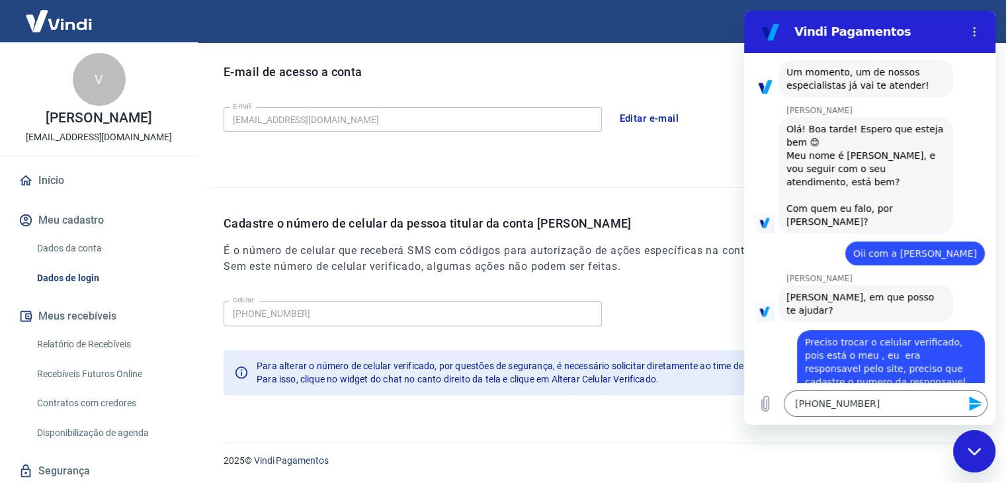
click at [967, 398] on button "Enviar mensagem" at bounding box center [974, 403] width 26 height 26
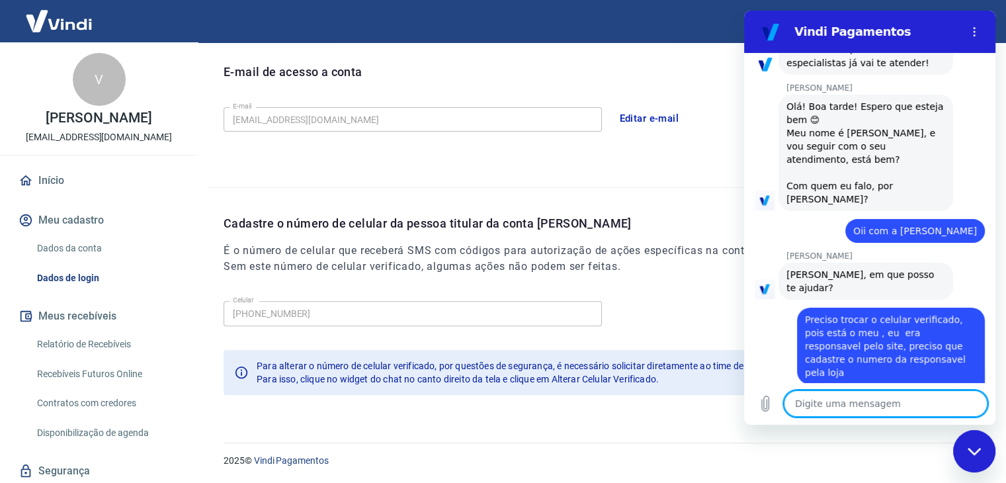
scroll to position [193, 0]
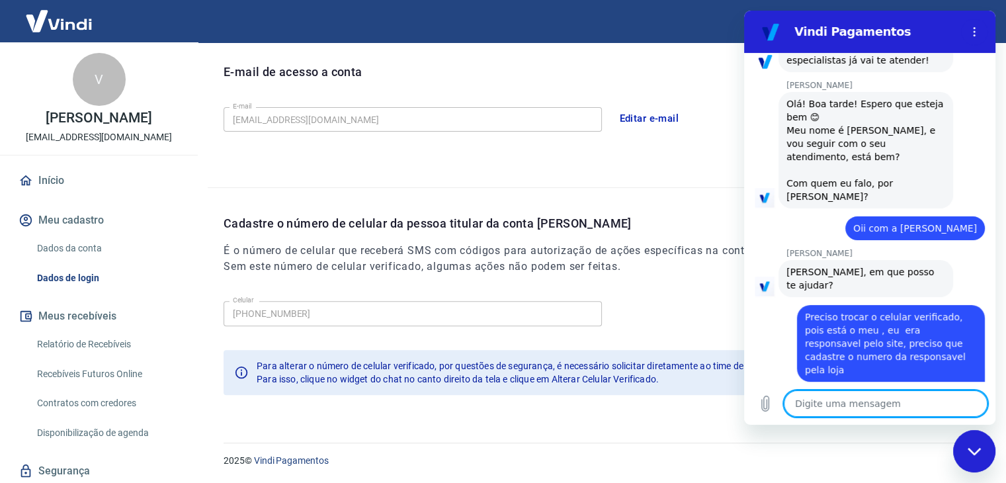
click at [881, 411] on textarea at bounding box center [886, 403] width 204 height 26
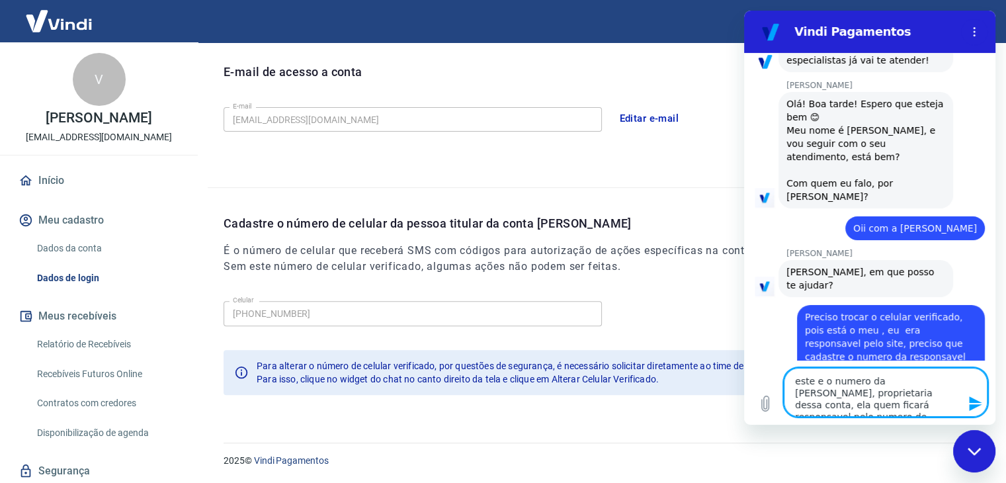
click at [833, 396] on textarea "este e o numero da [PERSON_NAME], proprietaria dessa conta, ela quem ficará res…" at bounding box center [886, 392] width 204 height 49
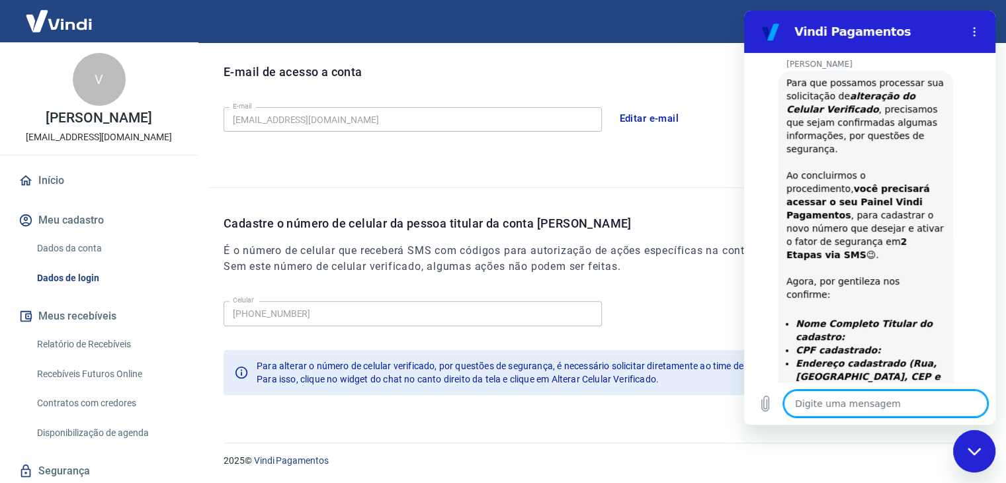
scroll to position [679, 0]
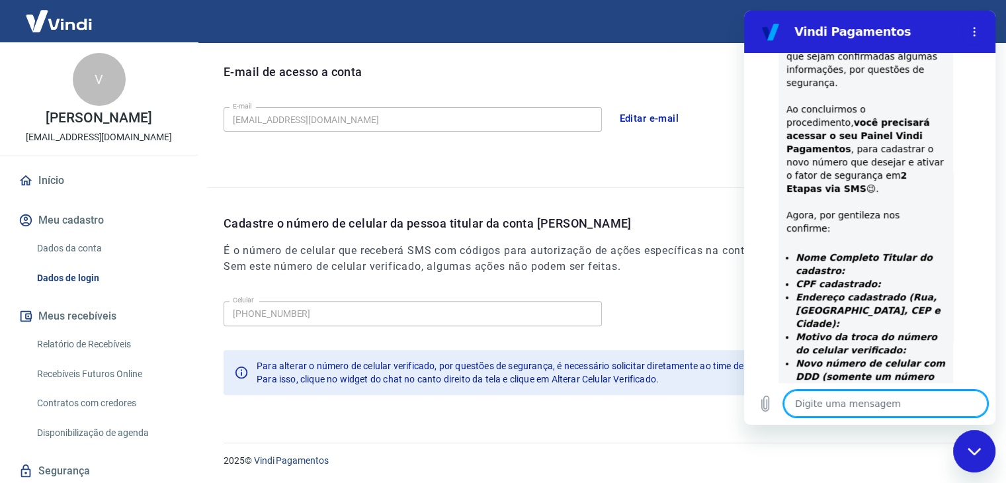
click at [849, 401] on textarea at bounding box center [886, 403] width 204 height 26
click at [868, 404] on textarea "[PERSON_NAME]" at bounding box center [886, 403] width 204 height 26
click at [873, 401] on textarea "[PERSON_NAME]" at bounding box center [886, 403] width 204 height 26
click at [935, 400] on textarea "[PERSON_NAME] [PERSON_NAME]" at bounding box center [886, 403] width 204 height 26
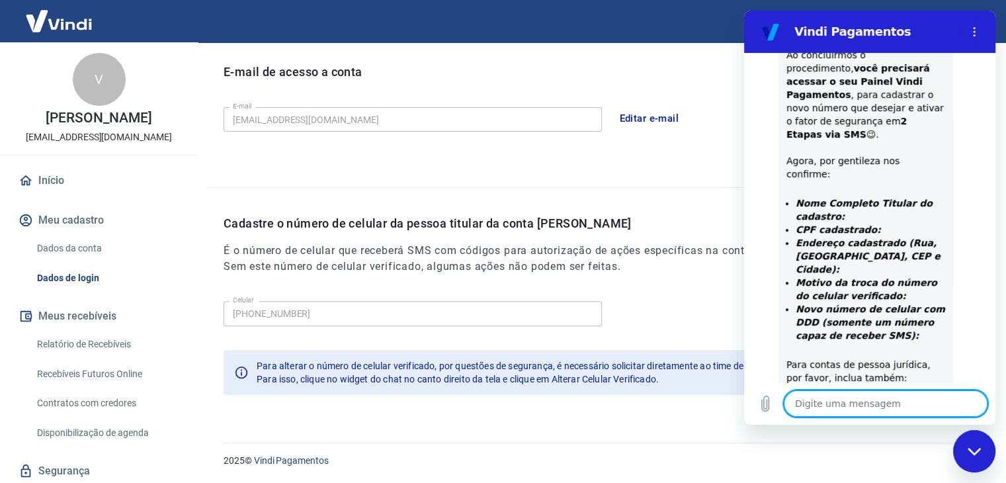
scroll to position [736, 0]
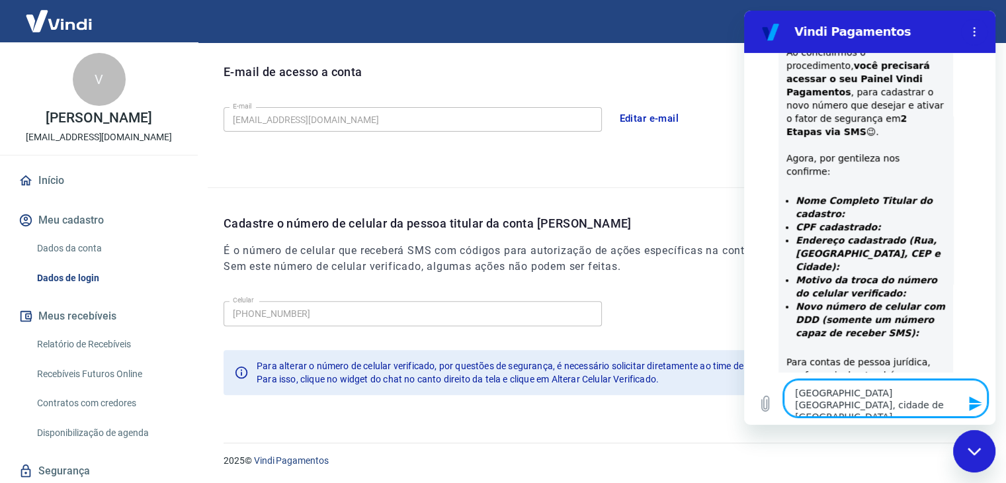
click at [894, 390] on textarea "[GEOGRAPHIC_DATA] [GEOGRAPHIC_DATA], cidade de [GEOGRAPHIC_DATA]" at bounding box center [886, 398] width 204 height 37
click at [871, 395] on textarea "[GEOGRAPHIC_DATA], cidade de [GEOGRAPHIC_DATA]" at bounding box center [886, 398] width 204 height 37
click at [869, 392] on textarea "[GEOGRAPHIC_DATA], cidade de [GEOGRAPHIC_DATA]" at bounding box center [886, 398] width 204 height 37
click at [978, 400] on icon "Enviar mensagem" at bounding box center [976, 404] width 16 height 16
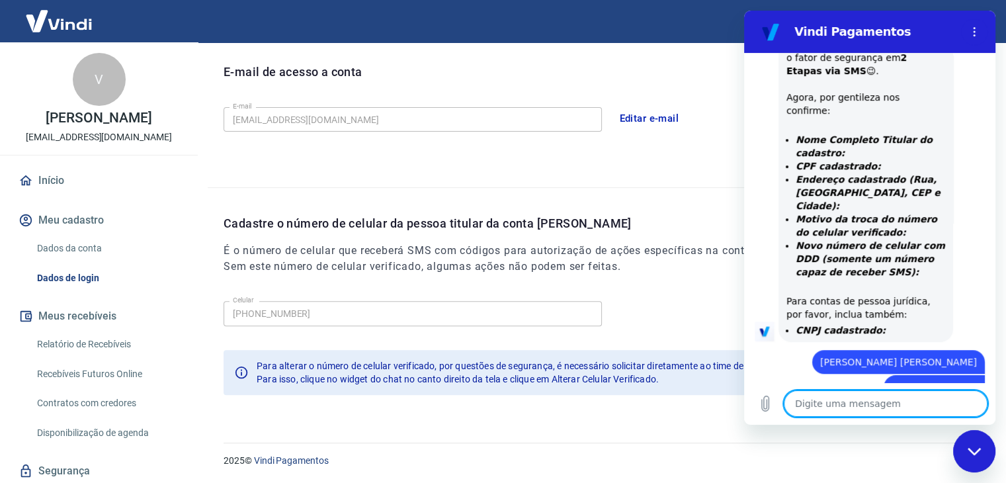
scroll to position [800, 0]
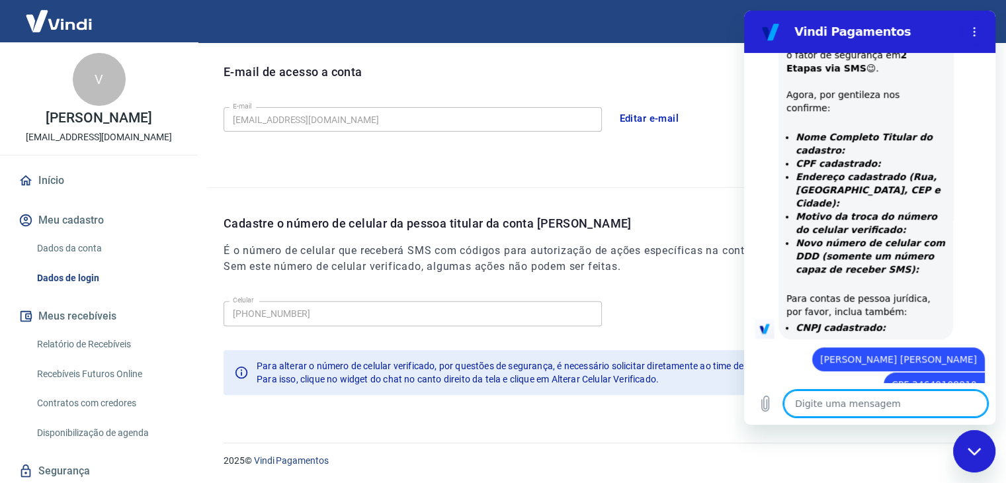
paste textarea "[PHONE_NUMBER]"
click at [794, 406] on textarea "[PHONE_NUMBER]" at bounding box center [886, 403] width 204 height 26
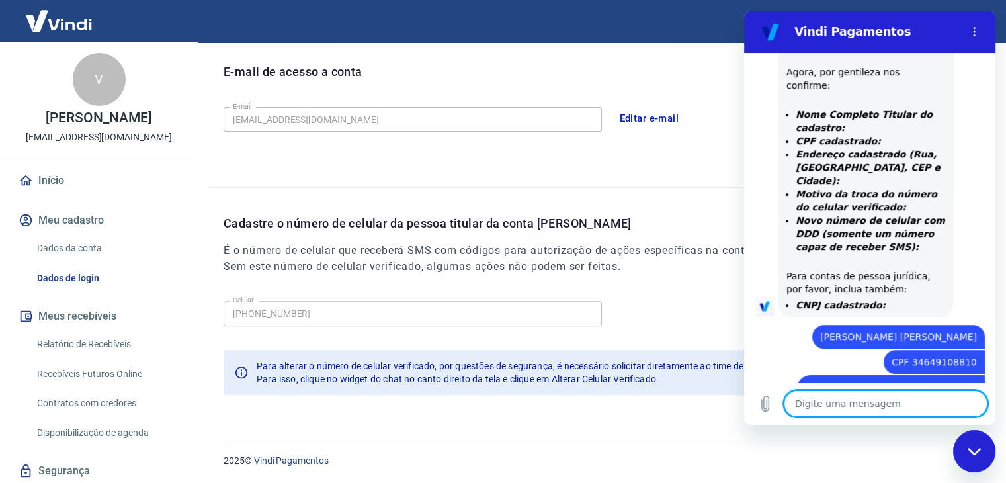
scroll to position [825, 0]
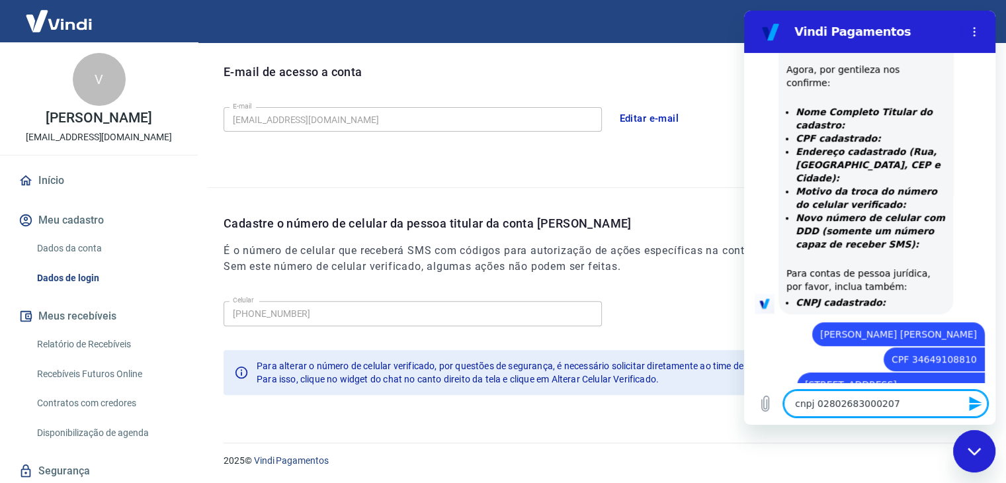
click at [972, 400] on icon "Enviar mensagem" at bounding box center [975, 403] width 13 height 15
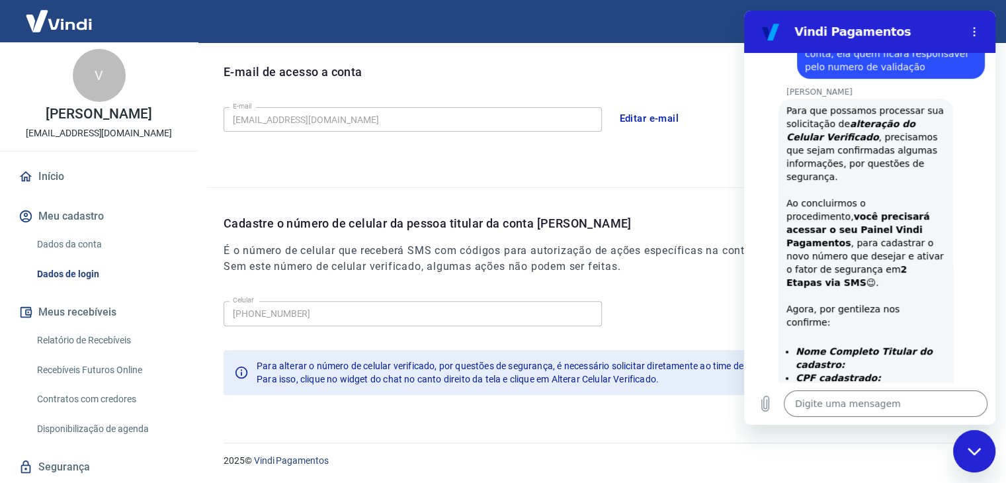
scroll to position [0, 0]
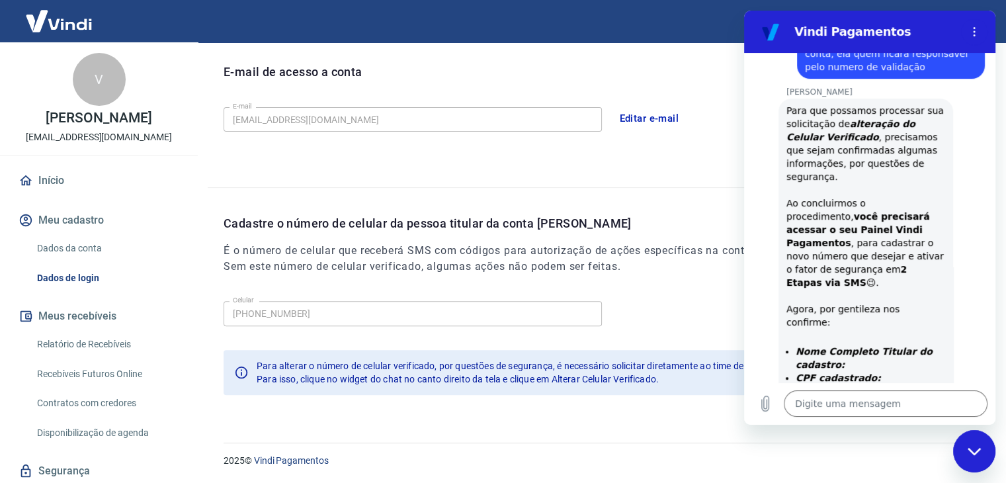
click at [501, 378] on span "Para isso, clique no widget do chat no canto direito da tela e clique em Altera…" at bounding box center [458, 379] width 402 height 11
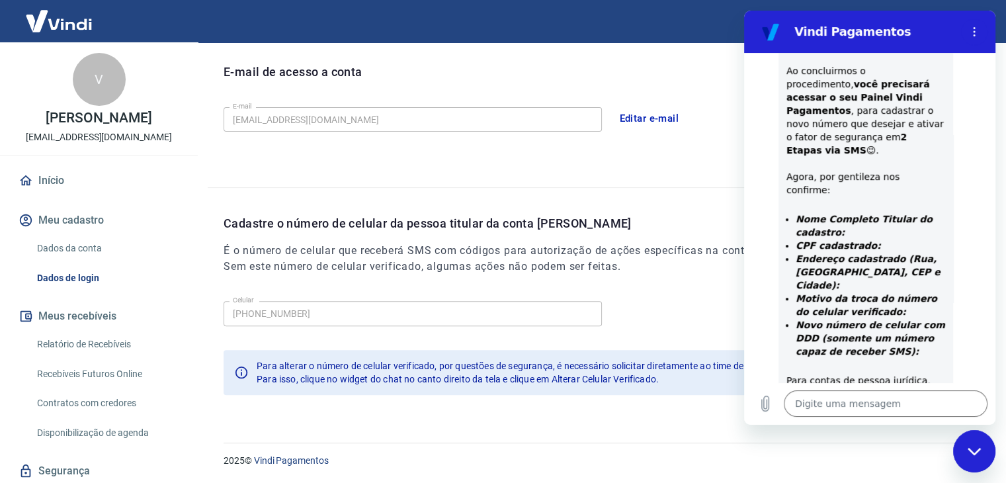
scroll to position [850, 0]
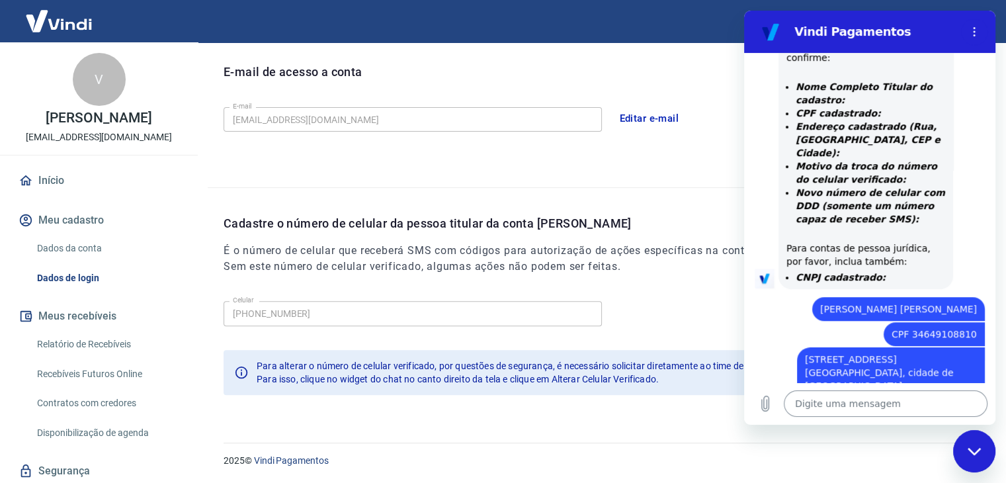
click at [845, 399] on textarea at bounding box center [886, 403] width 204 height 26
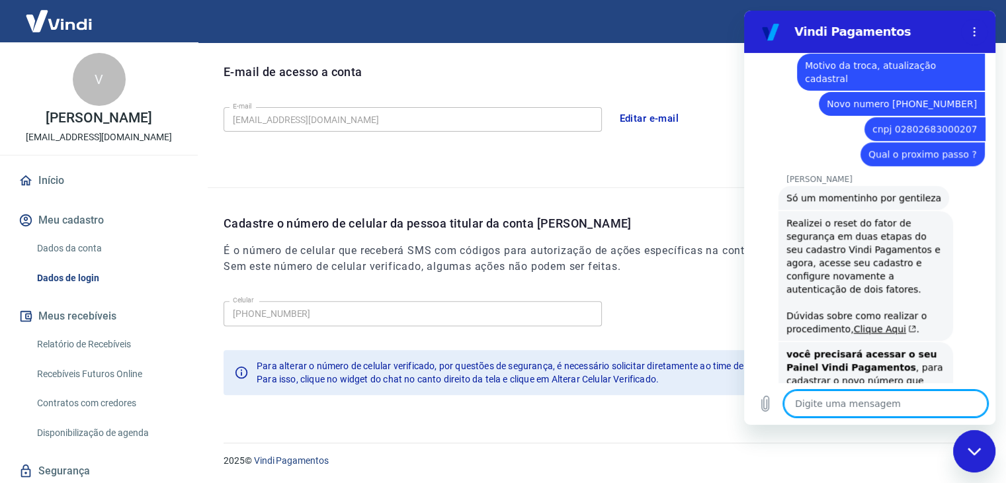
scroll to position [1198, 0]
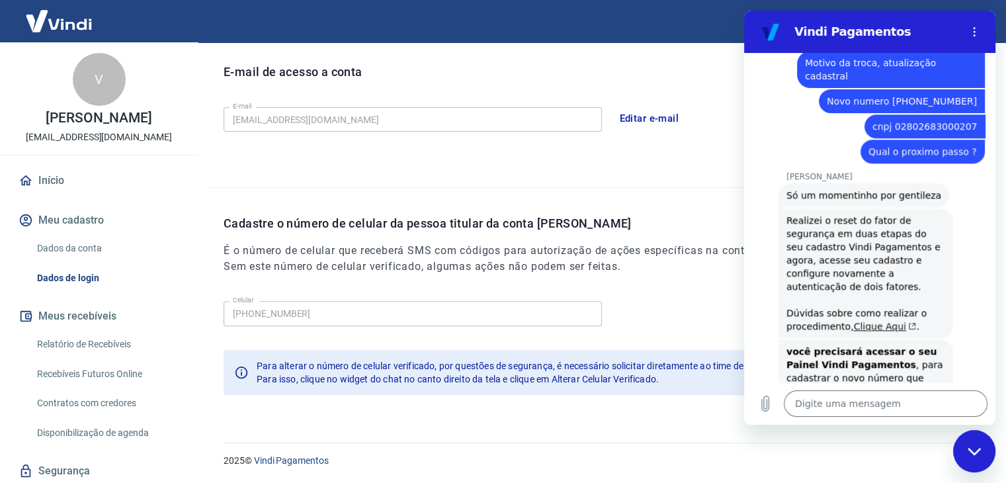
click at [863, 321] on link "Clique Aqui" at bounding box center [885, 326] width 63 height 11
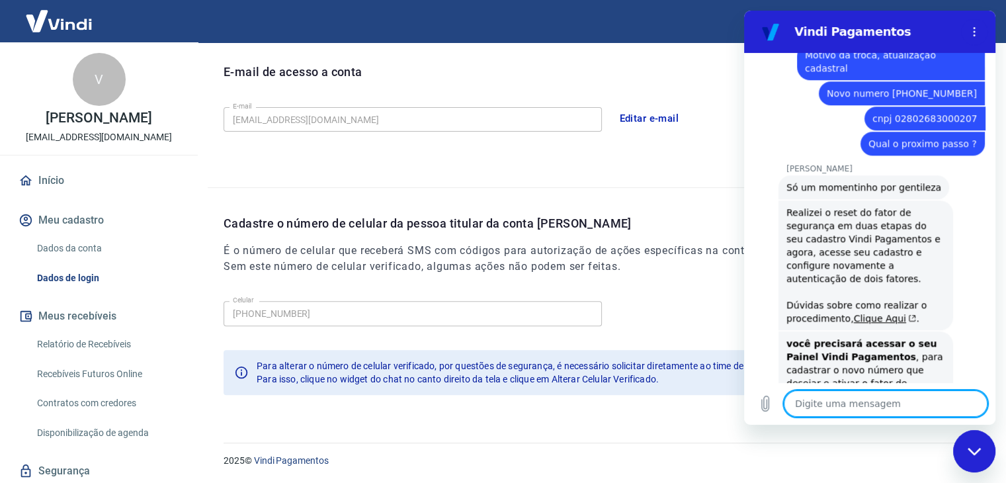
scroll to position [1148, 0]
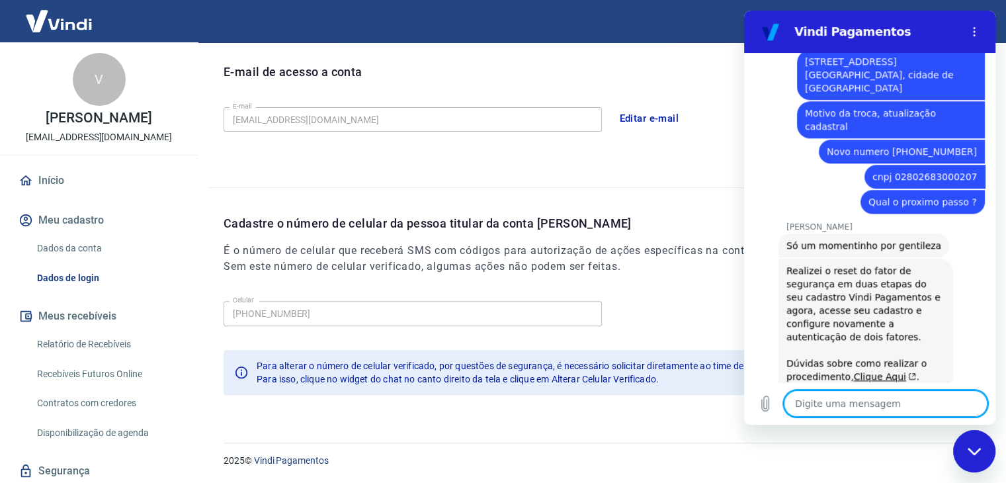
click at [683, 41] on div "Sair" at bounding box center [503, 21] width 1006 height 42
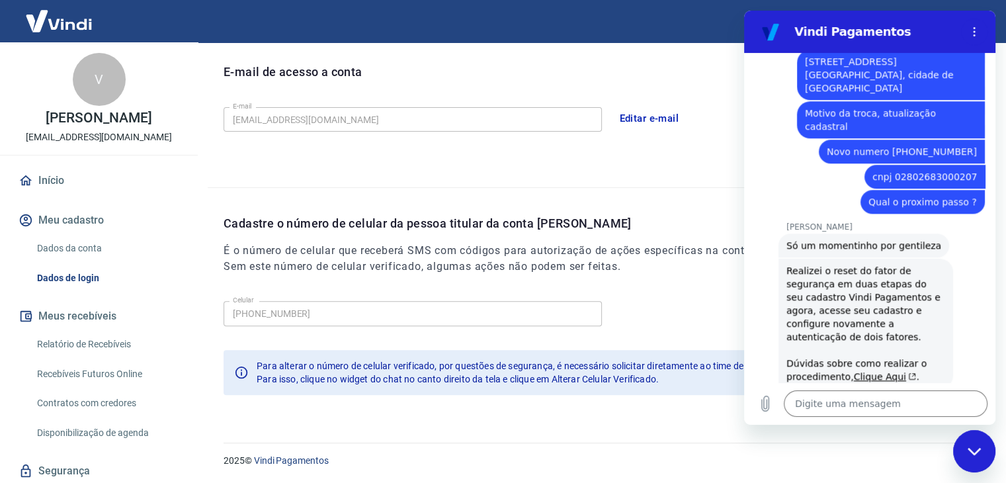
click at [618, 77] on div "E-mail de acesso a conta" at bounding box center [607, 82] width 767 height 39
click at [664, 170] on div "E-mail de acesso a conta E-mail [EMAIL_ADDRESS][DOMAIN_NAME] E-mail Editar e-ma…" at bounding box center [599, 111] width 783 height 151
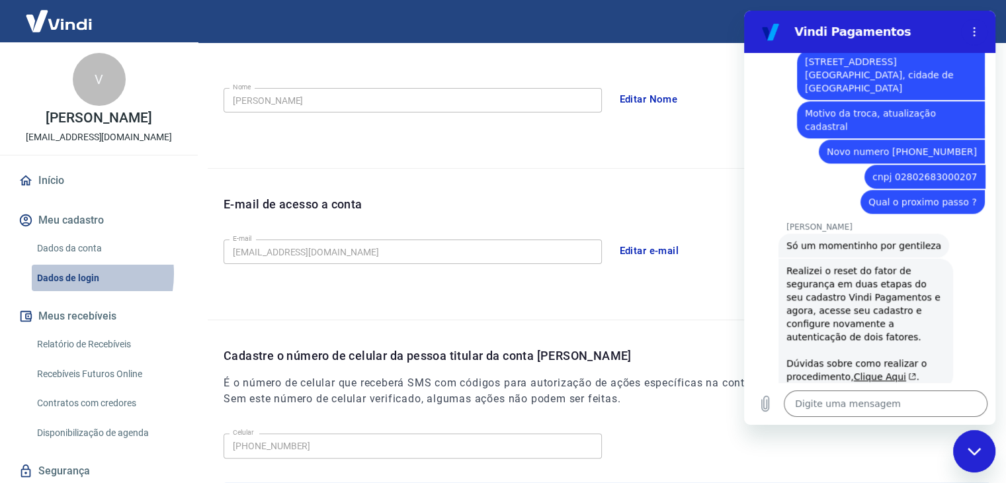
click at [67, 273] on link "Dados de login" at bounding box center [107, 278] width 150 height 27
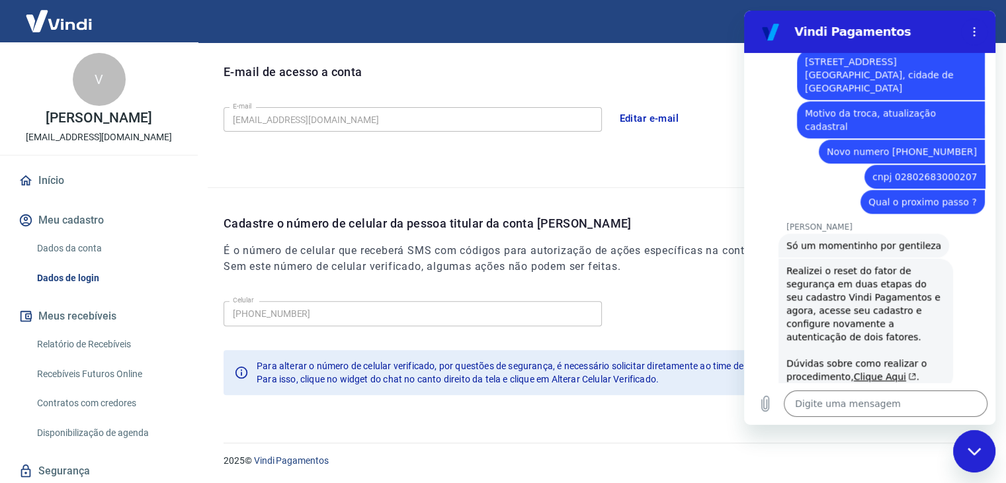
scroll to position [0, 0]
click at [59, 177] on link "Início" at bounding box center [99, 180] width 166 height 29
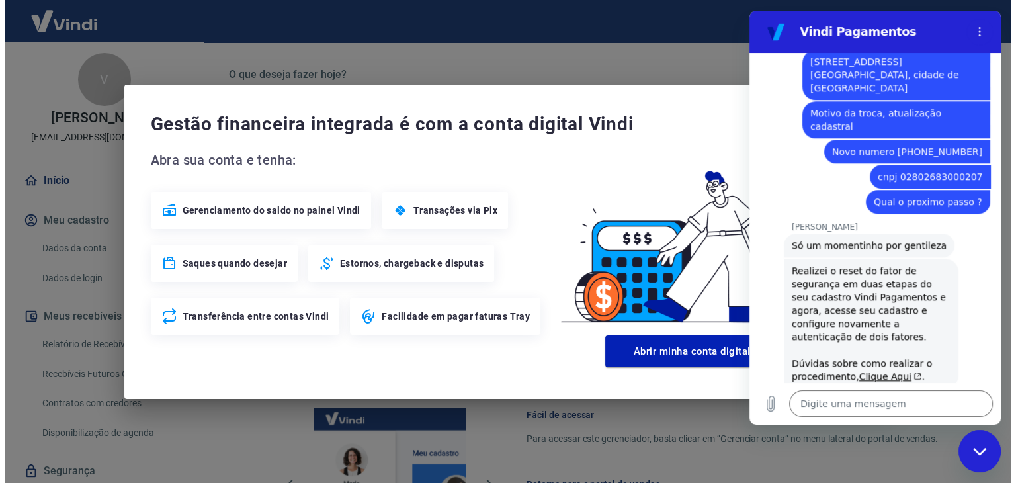
scroll to position [698, 0]
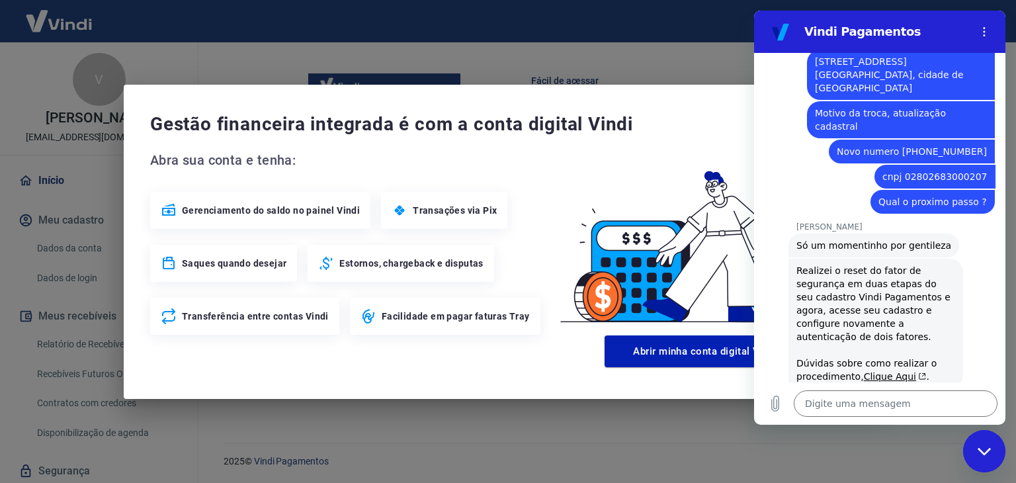
click at [980, 449] on icon "Fechar janela de mensagens" at bounding box center [985, 451] width 14 height 9
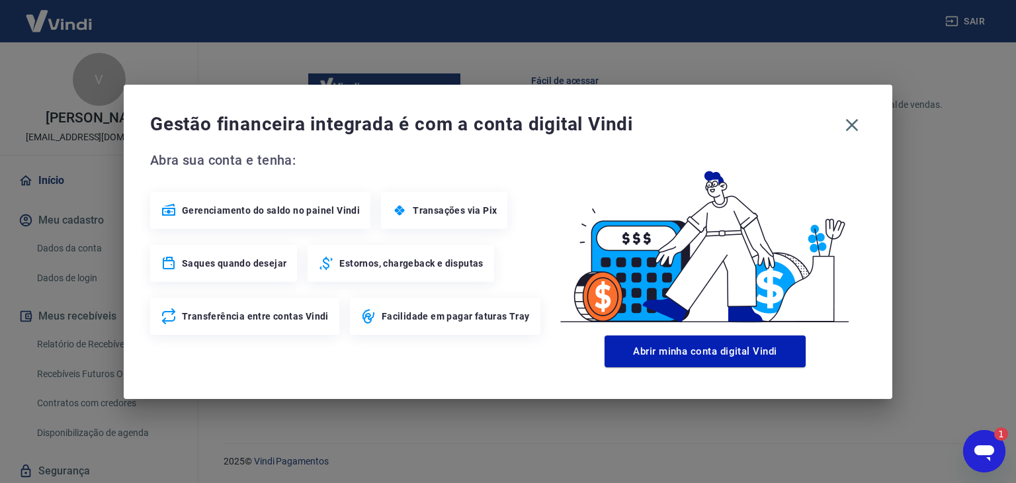
scroll to position [0, 0]
click at [851, 122] on icon "button" at bounding box center [852, 124] width 13 height 13
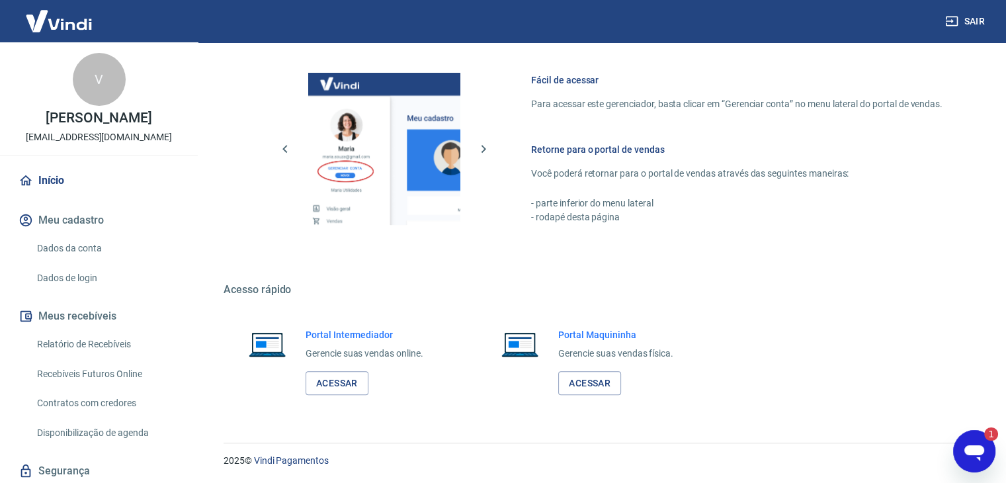
click at [71, 255] on link "Dados da conta" at bounding box center [107, 248] width 150 height 27
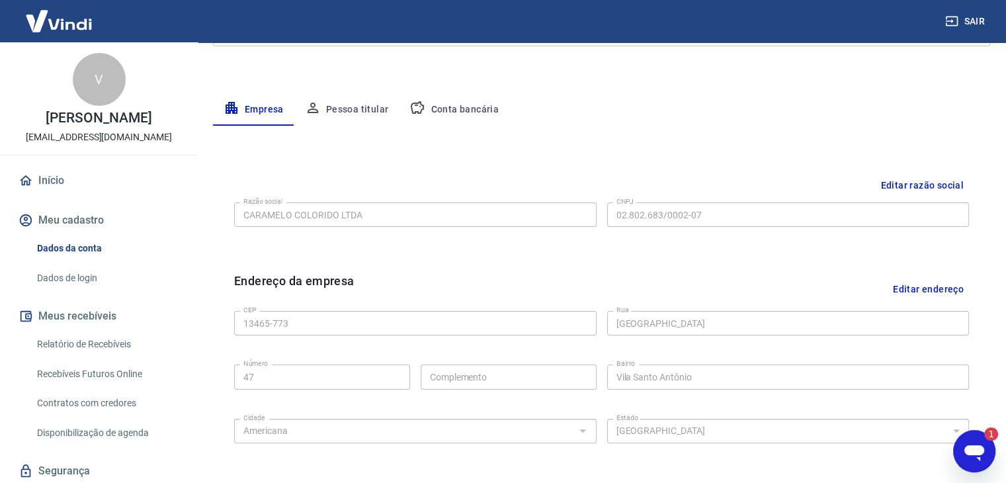
scroll to position [206, 0]
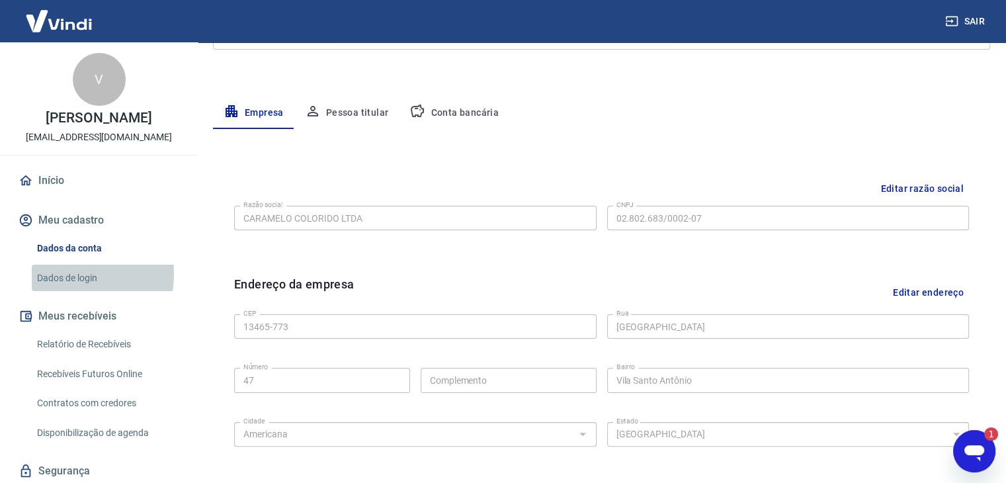
click at [71, 274] on link "Dados de login" at bounding box center [107, 278] width 150 height 27
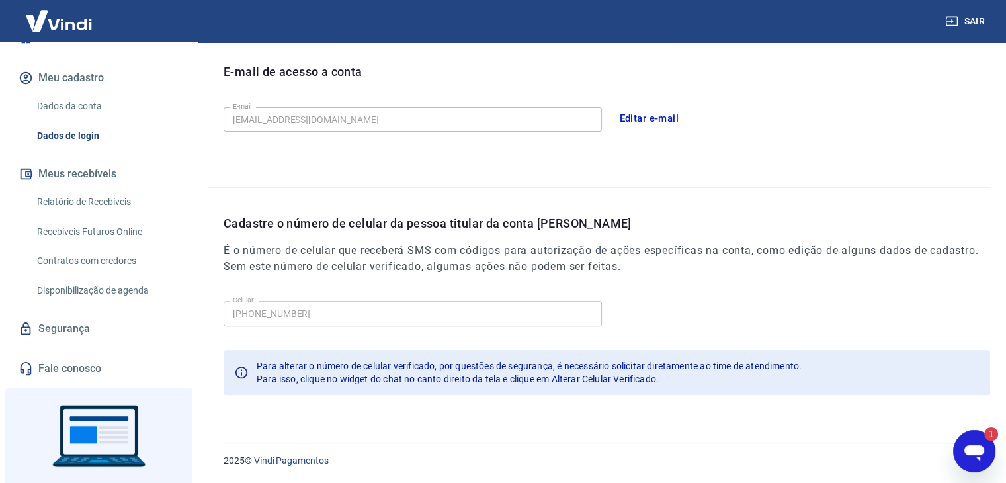
scroll to position [70, 0]
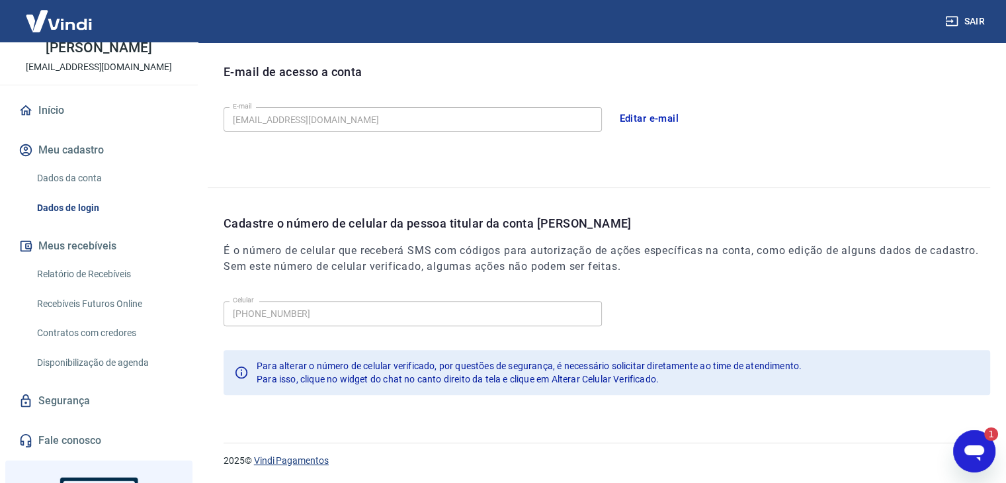
click at [291, 462] on link "Vindi Pagamentos" at bounding box center [291, 460] width 75 height 11
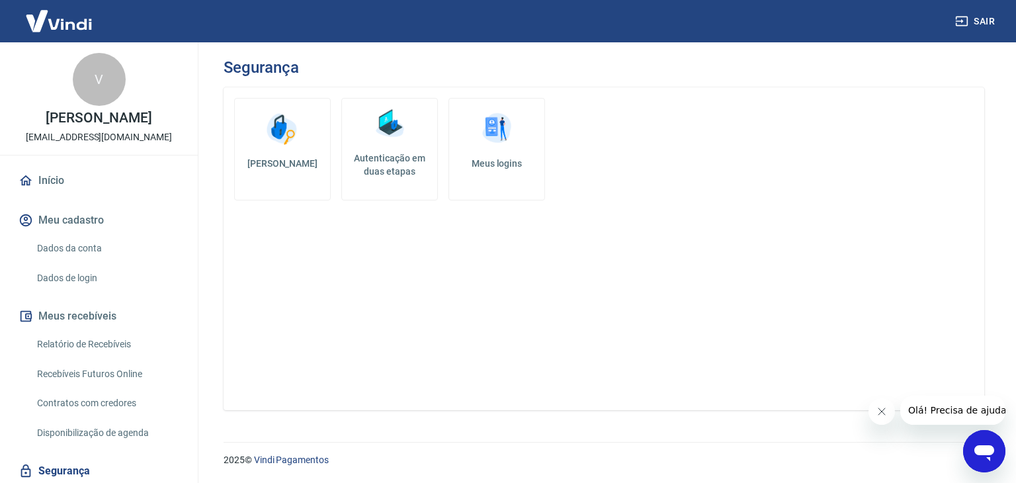
click at [397, 159] on h5 "Autenticação em duas etapas" at bounding box center [389, 164] width 85 height 26
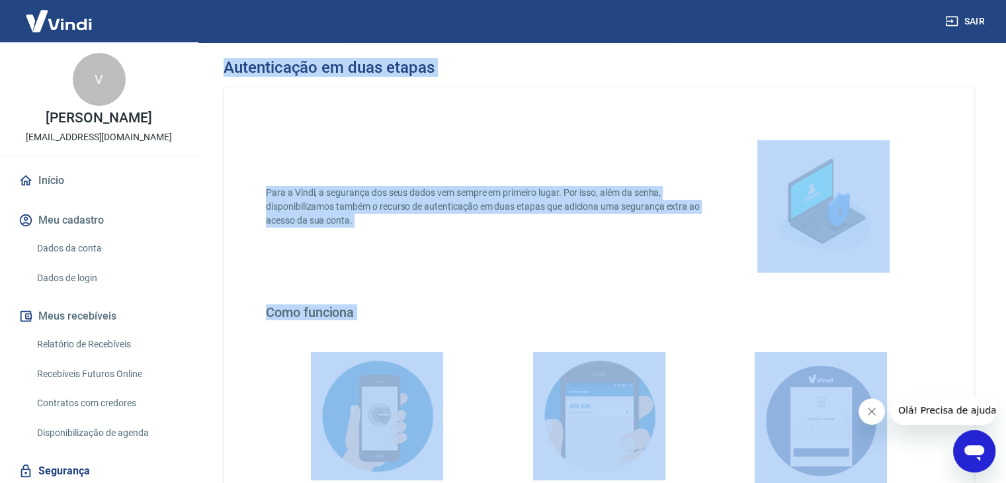
click at [397, 159] on div "Para a Vindi, a segurança dos seus dados vem sempre em primeiro lugar. Por isso…" at bounding box center [599, 366] width 751 height 558
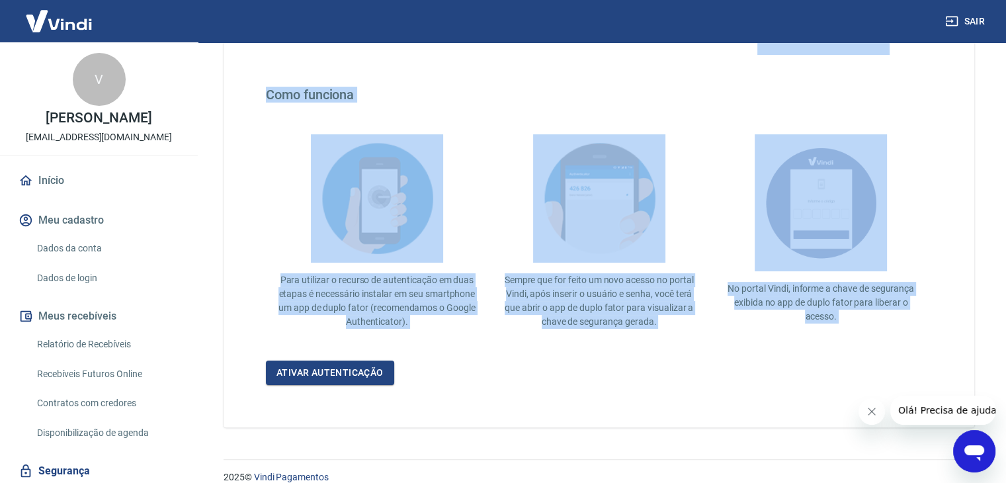
scroll to position [234, 0]
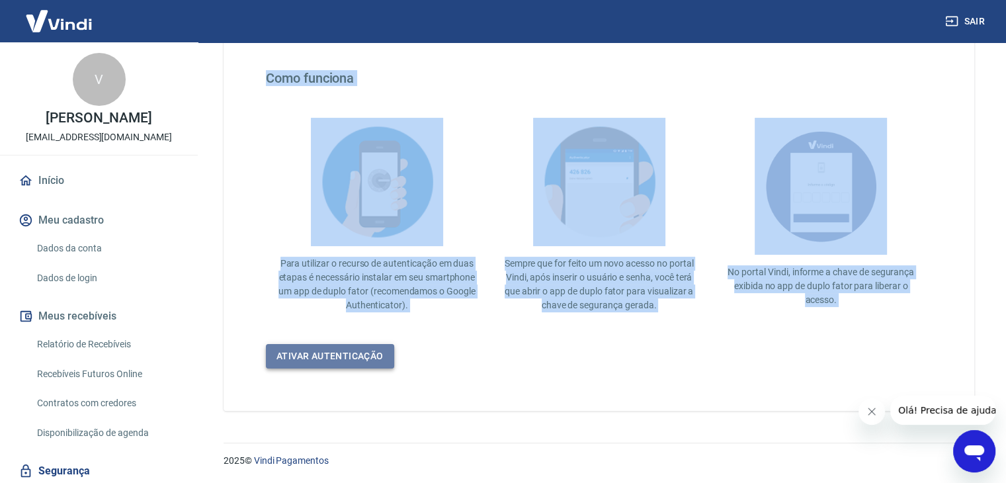
click at [347, 355] on link "Ativar autenticação" at bounding box center [330, 356] width 128 height 24
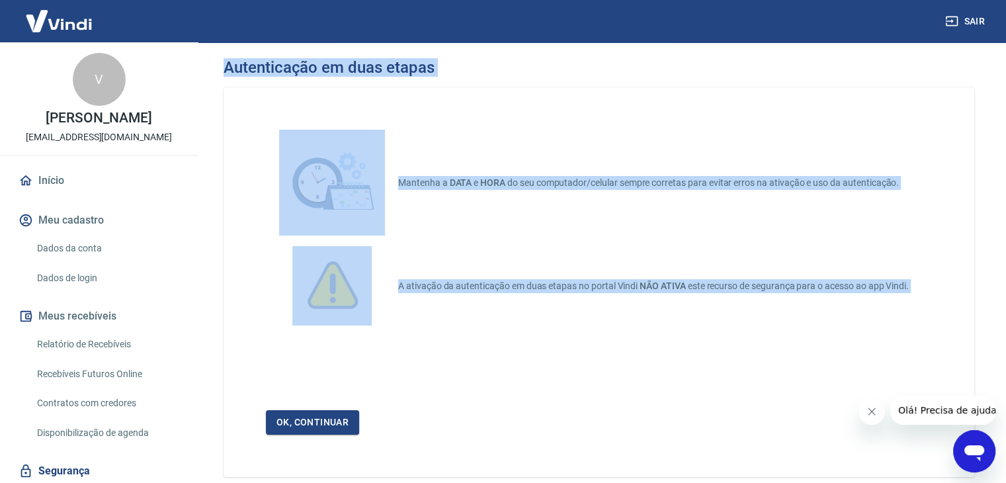
scroll to position [234, 0]
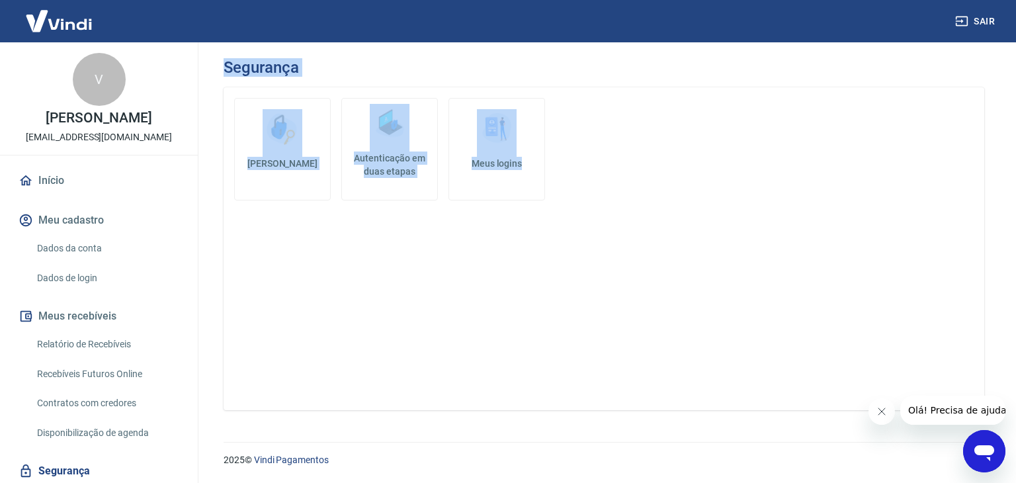
click at [490, 166] on h5 "Meus logins" at bounding box center [497, 163] width 74 height 13
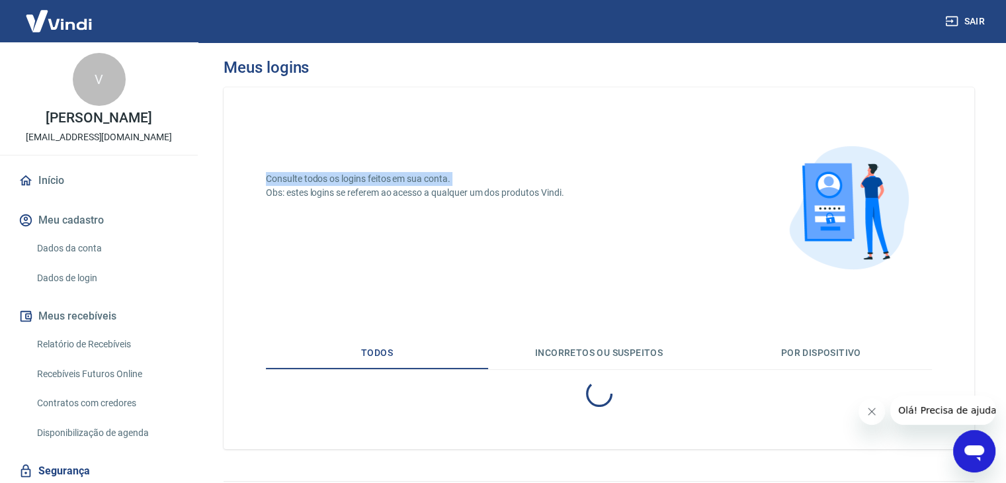
click at [490, 166] on div "Consulte todos os logins feitos em sua conta. Obs: estes logins se referem ao a…" at bounding box center [599, 212] width 666 height 165
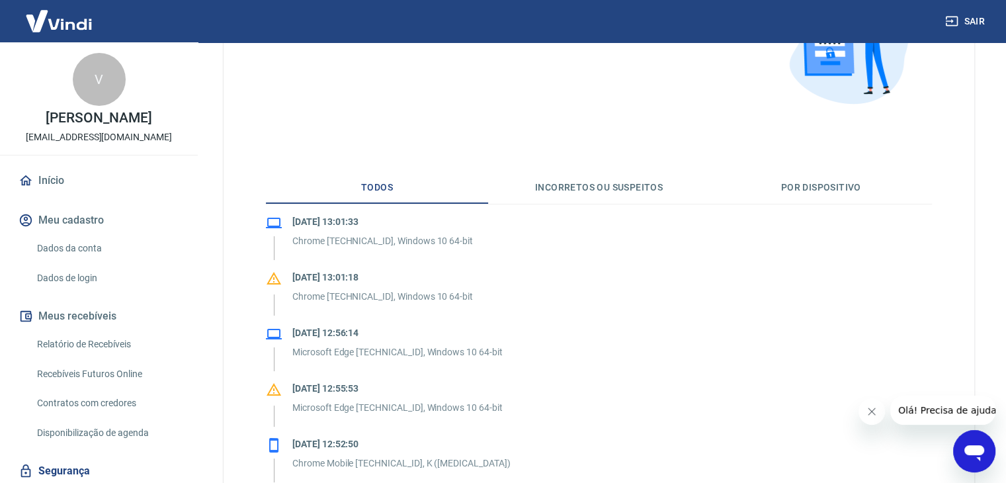
scroll to position [28, 0]
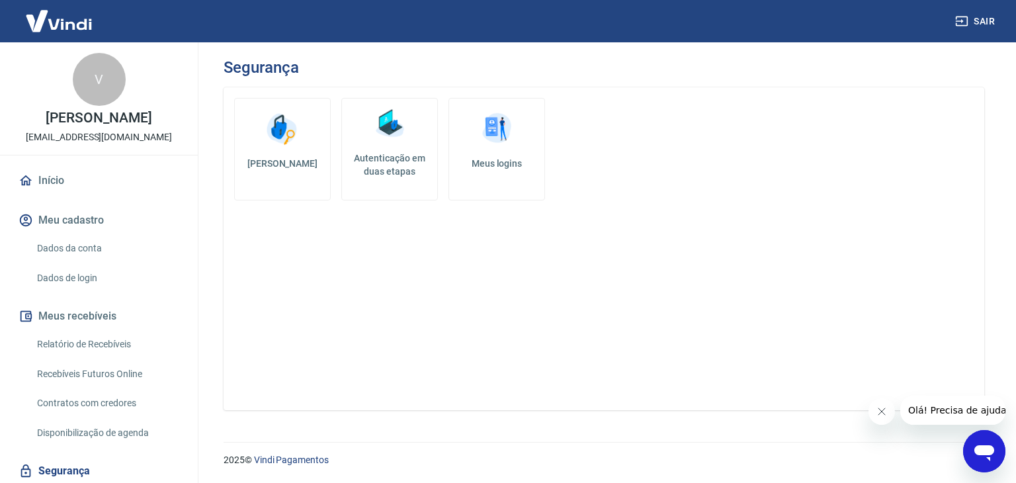
click at [275, 163] on h5 "[PERSON_NAME]" at bounding box center [282, 163] width 74 height 13
click at [865, 219] on div "Alterar senha Autenticação em duas etapas Meus logins" at bounding box center [604, 248] width 761 height 323
